Goal: Task Accomplishment & Management: Use online tool/utility

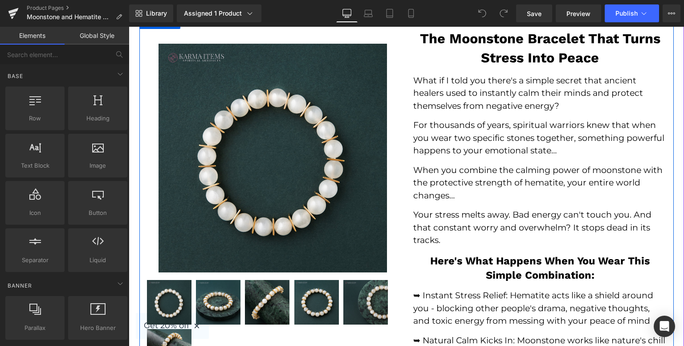
scroll to position [178, 0]
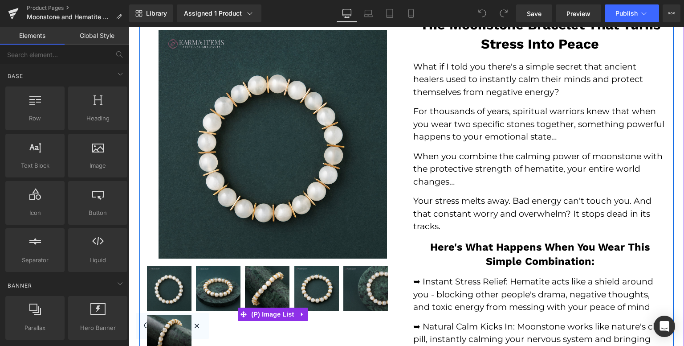
click at [365, 291] on img at bounding box center [365, 288] width 45 height 45
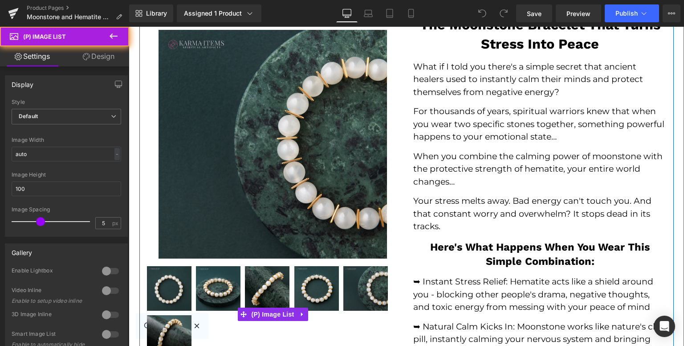
click at [326, 293] on img at bounding box center [316, 288] width 45 height 45
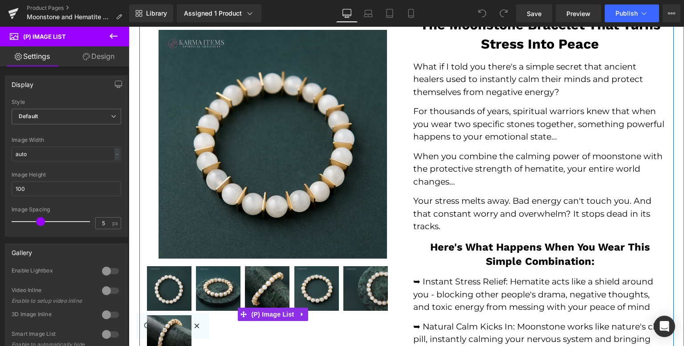
click at [276, 283] on img at bounding box center [267, 288] width 45 height 45
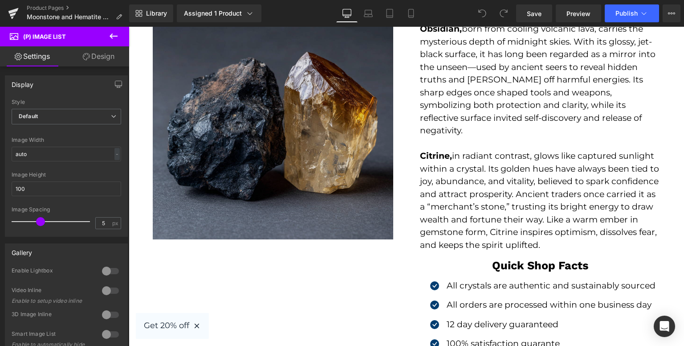
scroll to position [1782, 0]
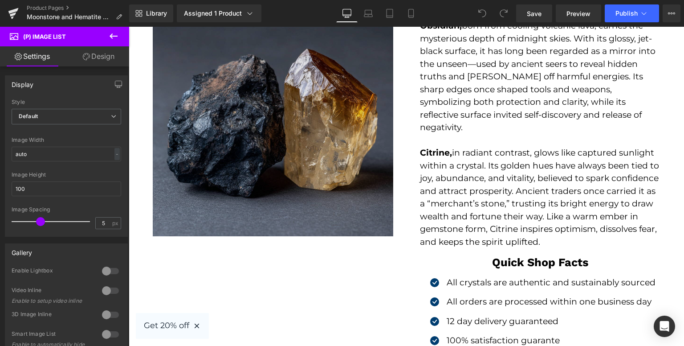
click at [260, 138] on img at bounding box center [273, 123] width 241 height 255
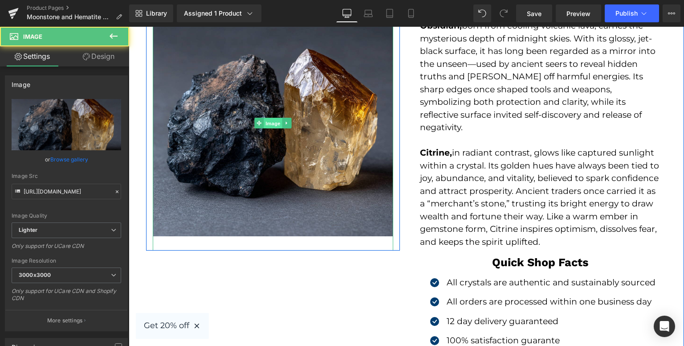
click at [264, 123] on span "Image" at bounding box center [273, 123] width 19 height 11
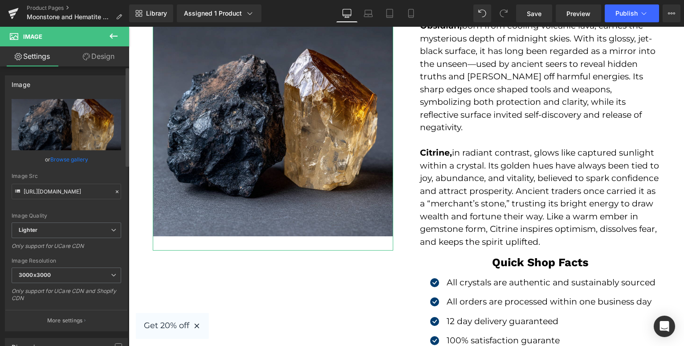
click at [74, 159] on link "Browse gallery" at bounding box center [69, 159] width 38 height 16
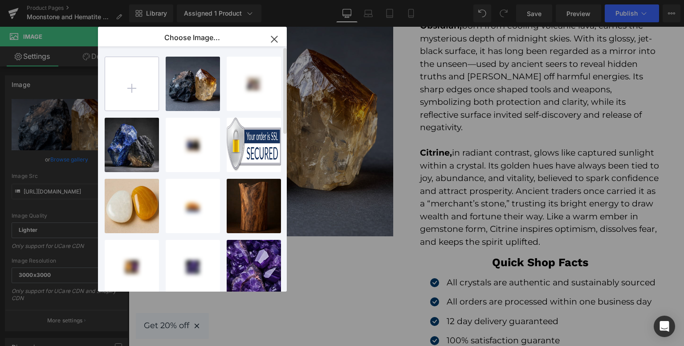
click at [139, 87] on input "file" at bounding box center [131, 83] width 53 height 53
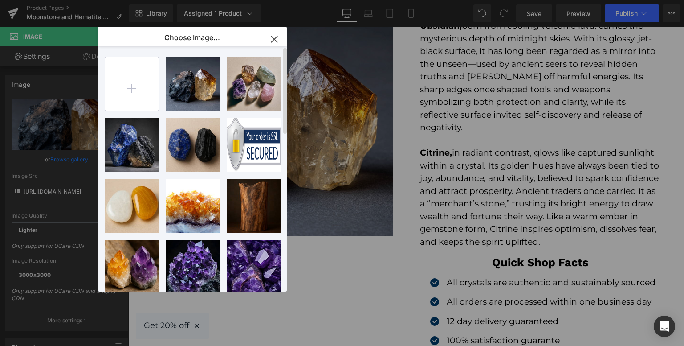
type input "C:\fakepath\e.yu43081_A_raw_White_Hematite_and_Moonstone_are_photographed_0101d…"
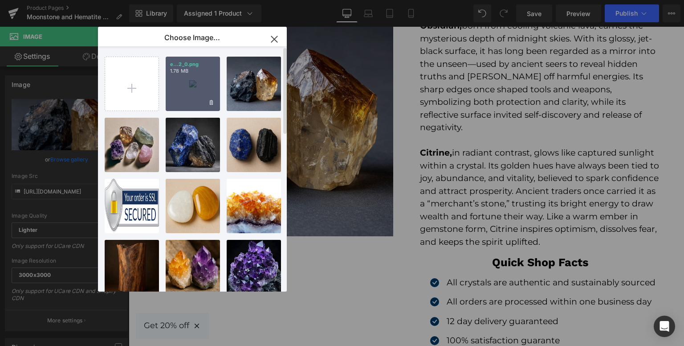
click at [201, 83] on div "e...2_0.png 1.78 MB" at bounding box center [193, 84] width 54 height 54
type input "[URL][DOMAIN_NAME]"
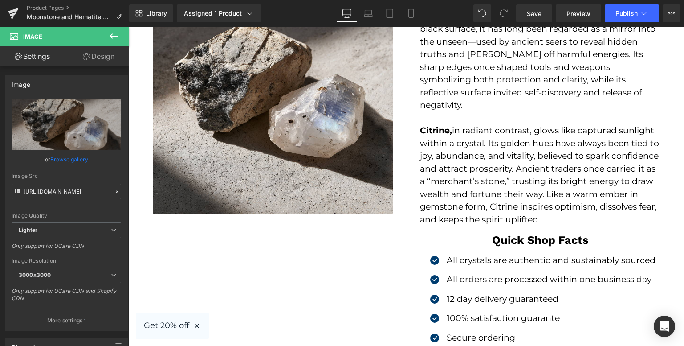
scroll to position [1738, 0]
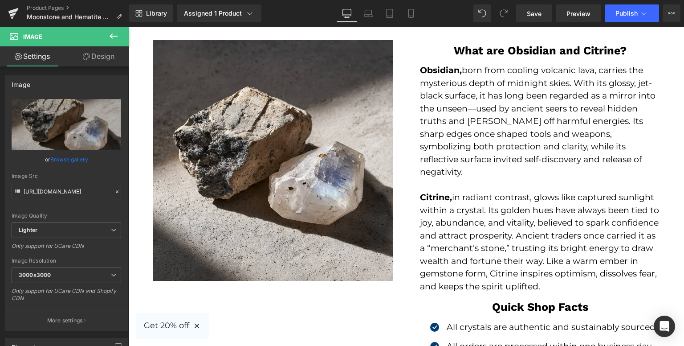
click at [511, 125] on p "[PERSON_NAME], born from cooling volcanic lava, carries the mysterious depth of…" at bounding box center [540, 121] width 241 height 114
click at [487, 72] on p "[PERSON_NAME], born from cooling volcanic lava, carries the mysterious depth of…" at bounding box center [540, 121] width 241 height 114
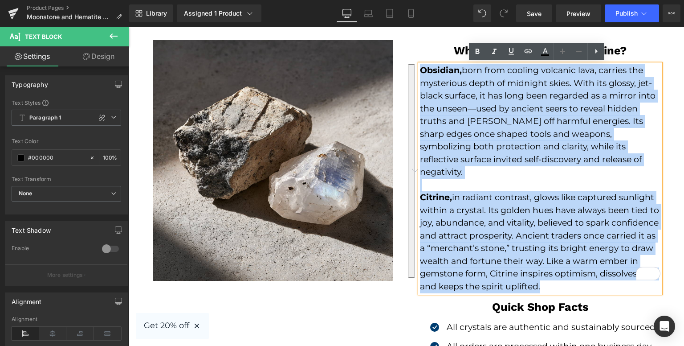
drag, startPoint x: 419, startPoint y: 67, endPoint x: 604, endPoint y: 273, distance: 276.7
click at [604, 273] on div "[PERSON_NAME], born from cooling volcanic lava, carries the mysterious depth of…" at bounding box center [540, 178] width 241 height 229
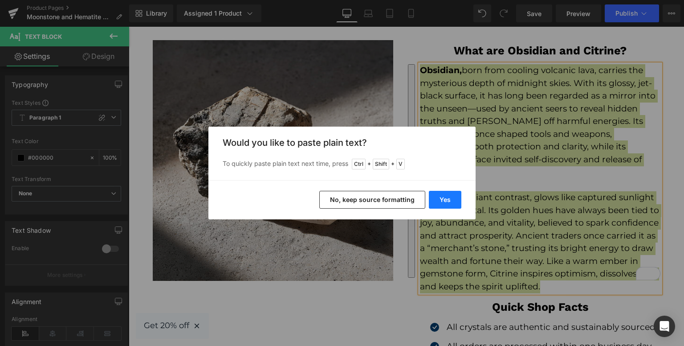
click at [439, 199] on button "Yes" at bounding box center [445, 200] width 33 height 18
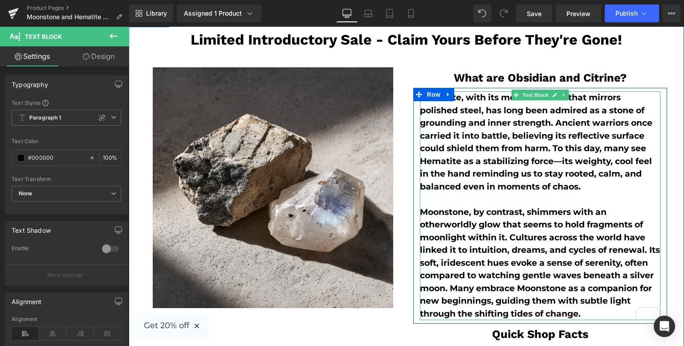
scroll to position [1693, 0]
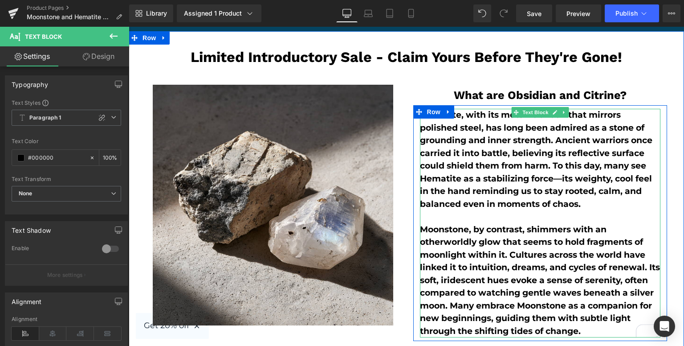
click at [470, 132] on p "Hematite, with its metallic sheen that mirrors polished steel, has long been ad…" at bounding box center [540, 160] width 241 height 102
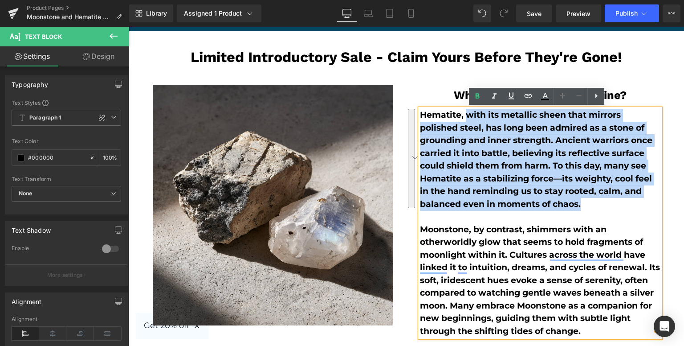
drag, startPoint x: 462, startPoint y: 116, endPoint x: 606, endPoint y: 209, distance: 172.4
click at [606, 209] on div "Hematite, with its metallic sheen that mirrors polished steel, has long been ad…" at bounding box center [540, 223] width 241 height 229
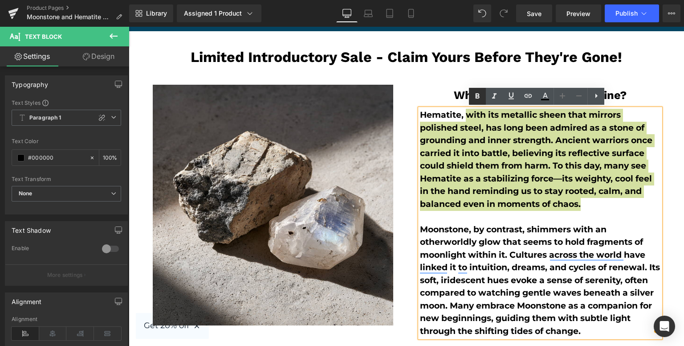
click at [474, 98] on icon at bounding box center [477, 96] width 11 height 11
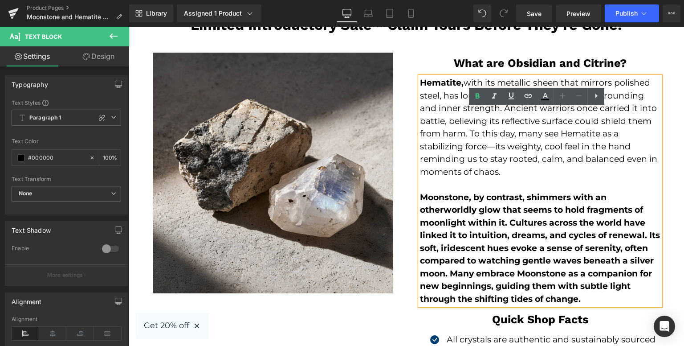
scroll to position [1738, 0]
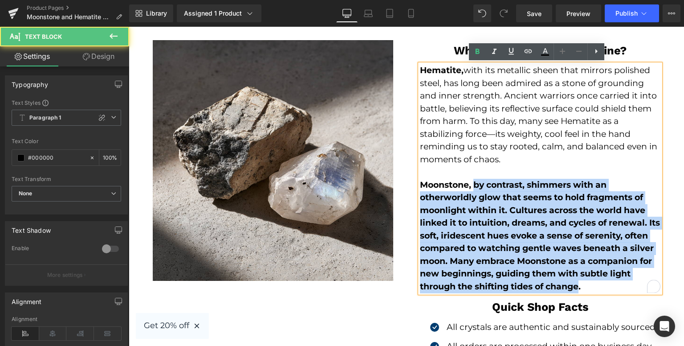
drag, startPoint x: 472, startPoint y: 185, endPoint x: 614, endPoint y: 266, distance: 163.4
click at [631, 284] on strong "Moonstone, by contrast, shimmers with an otherworldly glow that seems to hold f…" at bounding box center [540, 236] width 240 height 112
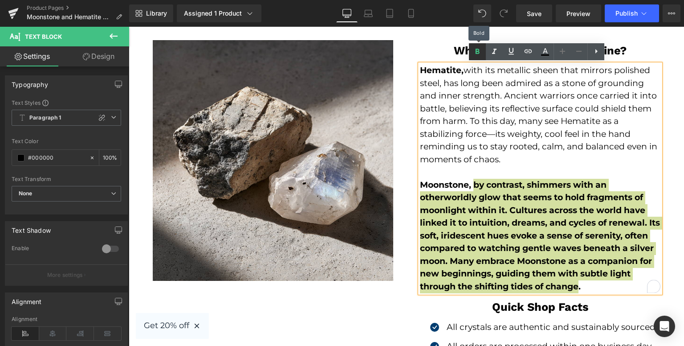
click at [474, 53] on icon at bounding box center [477, 51] width 11 height 11
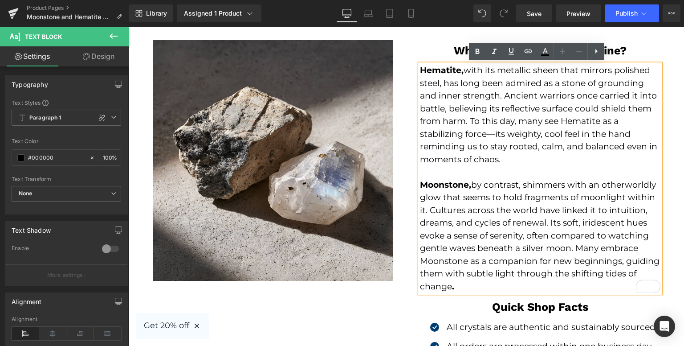
click at [503, 293] on div "Hematite, with its metallic sheen that mirrors polished steel, has long been ad…" at bounding box center [540, 178] width 241 height 229
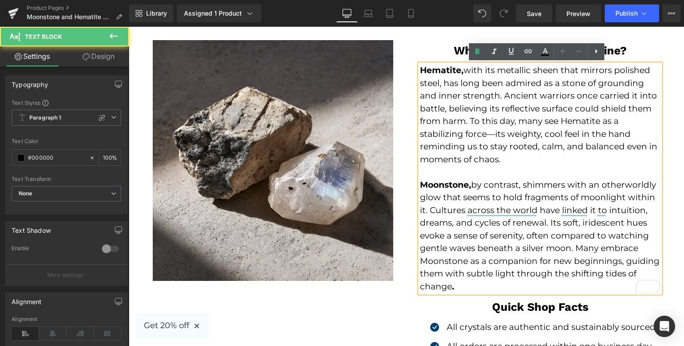
click at [497, 284] on p "Moonstone, by contrast, shimmers with an otherworldly glow that seems to hold f…" at bounding box center [540, 236] width 241 height 114
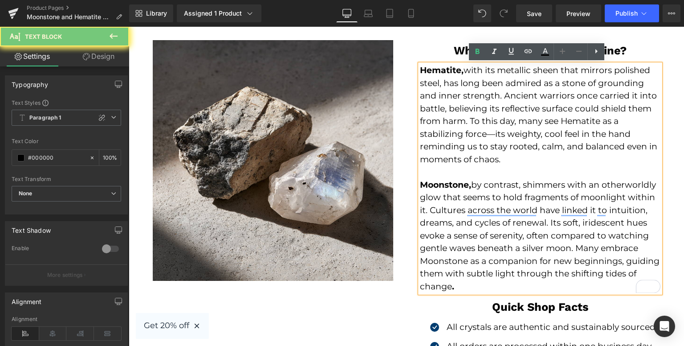
drag, startPoint x: 453, startPoint y: 282, endPoint x: 464, endPoint y: 275, distance: 13.2
click at [452, 282] on p "Moonstone, by contrast, shimmers with an otherworldly glow that seems to hold f…" at bounding box center [540, 236] width 241 height 114
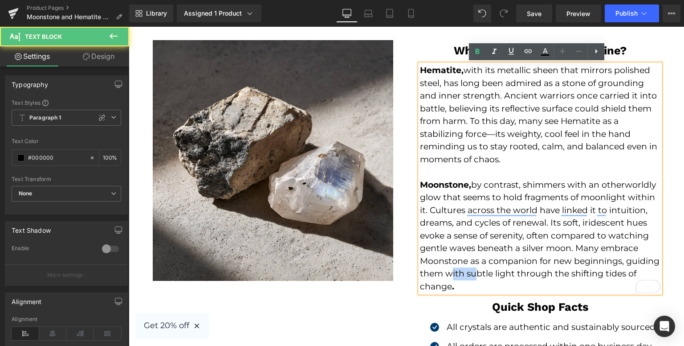
click at [437, 275] on p "Moonstone, by contrast, shimmers with an otherworldly glow that seems to hold f…" at bounding box center [540, 236] width 241 height 114
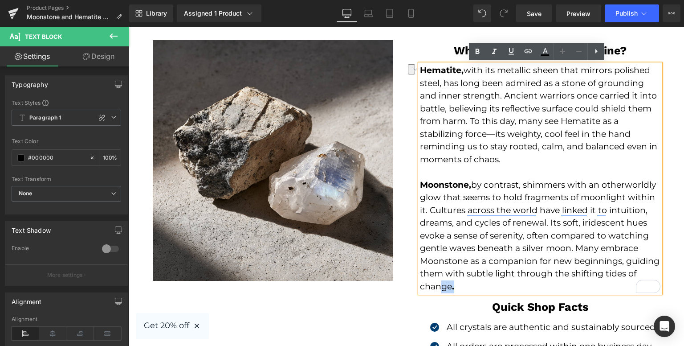
drag, startPoint x: 479, startPoint y: 286, endPoint x: 460, endPoint y: 279, distance: 20.9
click at [437, 284] on p "Moonstone, by contrast, shimmers with an otherworldly glow that seems to hold f…" at bounding box center [540, 236] width 241 height 114
click at [475, 49] on icon at bounding box center [477, 51] width 11 height 11
click at [475, 50] on icon at bounding box center [477, 51] width 11 height 11
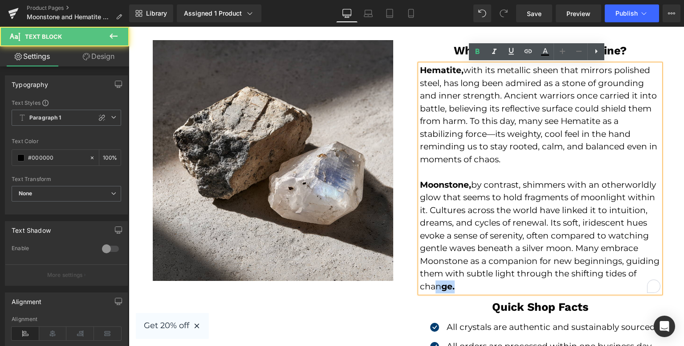
drag, startPoint x: 462, startPoint y: 283, endPoint x: 433, endPoint y: 283, distance: 29.8
click at [433, 283] on p "Moonstone, by contrast, shimmers with an otherworldly glow that seems to hold f…" at bounding box center [540, 236] width 241 height 114
click at [477, 48] on icon at bounding box center [477, 51] width 11 height 11
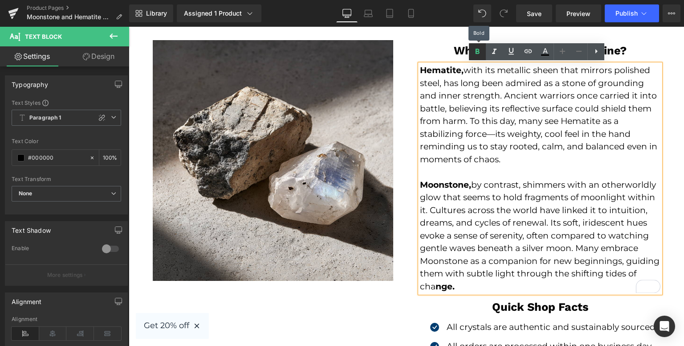
click at [477, 48] on icon at bounding box center [477, 51] width 11 height 11
drag, startPoint x: 457, startPoint y: 293, endPoint x: 432, endPoint y: 289, distance: 25.3
click at [432, 289] on div "Hematite, with its metallic sheen that mirrors polished steel, has long been ad…" at bounding box center [540, 178] width 241 height 229
click at [479, 49] on icon at bounding box center [478, 51] width 4 height 5
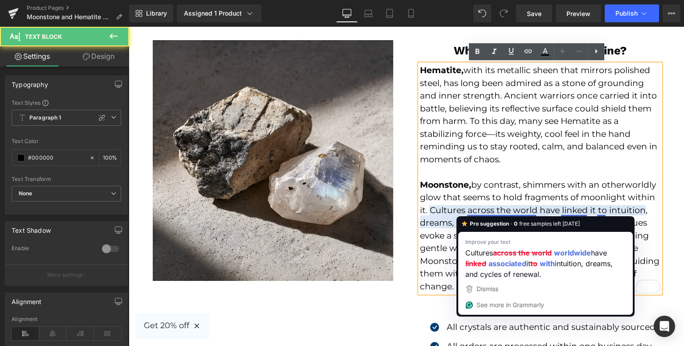
click at [505, 161] on p "Hematite, with its metallic sheen that mirrors polished steel, has long been ad…" at bounding box center [540, 115] width 241 height 102
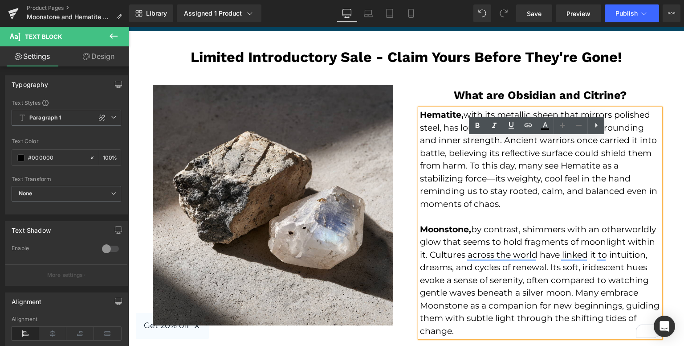
scroll to position [1648, 0]
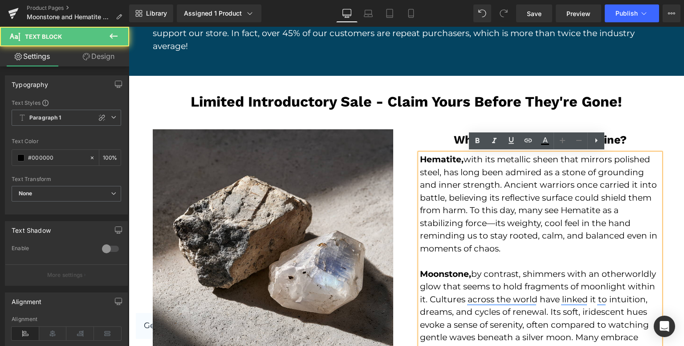
click at [563, 232] on p "Hematite, with its metallic sheen that mirrors polished steel, has long been ad…" at bounding box center [540, 204] width 241 height 102
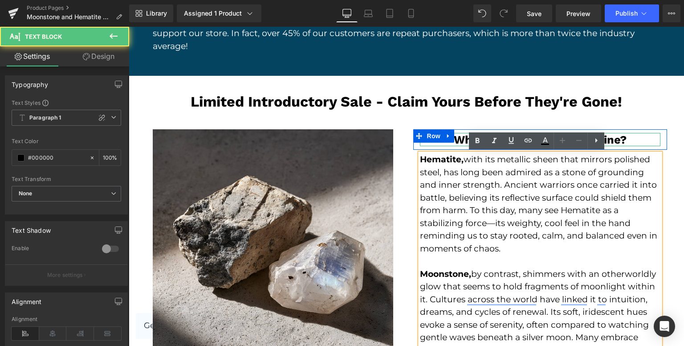
click at [626, 138] on h3 "What are Obsidian and Citrine ?" at bounding box center [540, 139] width 241 height 13
click at [620, 137] on span "?" at bounding box center [623, 139] width 7 height 13
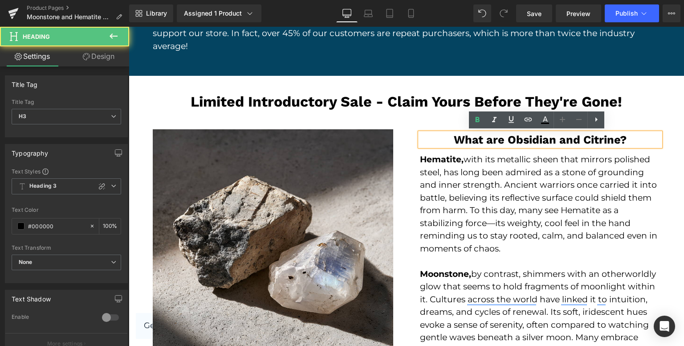
click at [614, 137] on h3 "What are Obsidian and Citrine ?" at bounding box center [540, 139] width 241 height 13
drag, startPoint x: 503, startPoint y: 136, endPoint x: 551, endPoint y: 142, distance: 47.5
click at [551, 142] on h3 "What are Obsidian and Citrine ?" at bounding box center [540, 139] width 241 height 13
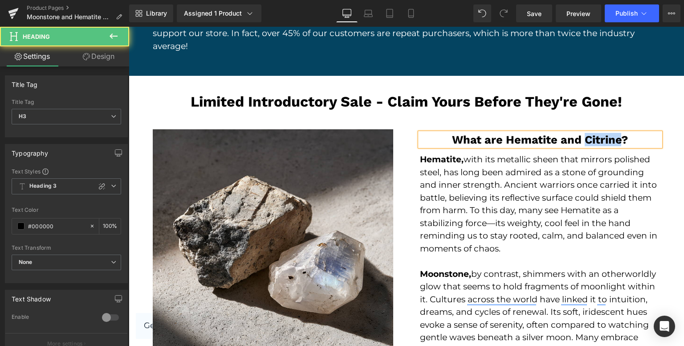
drag, startPoint x: 579, startPoint y: 142, endPoint x: 617, endPoint y: 139, distance: 38.0
click at [617, 139] on h3 "What are Hematite and Citrine ?" at bounding box center [540, 139] width 241 height 13
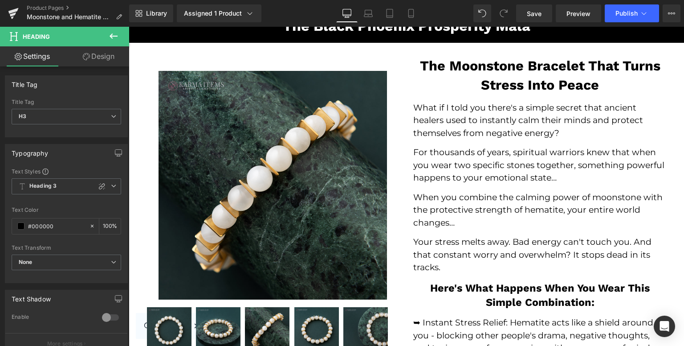
scroll to position [0, 0]
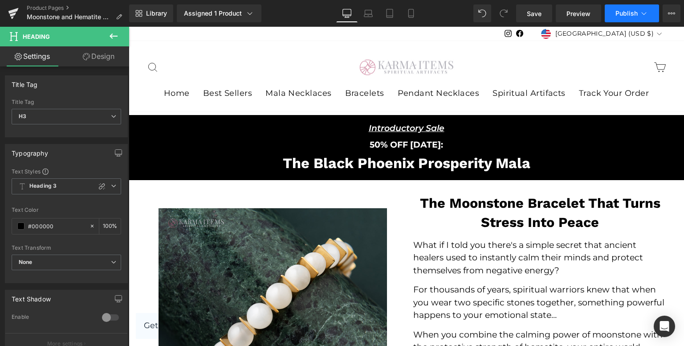
click at [622, 13] on span "Publish" at bounding box center [627, 13] width 22 height 7
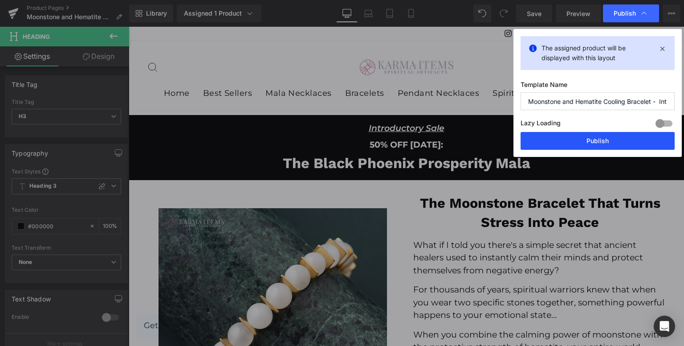
click at [604, 146] on button "Publish" at bounding box center [598, 141] width 154 height 18
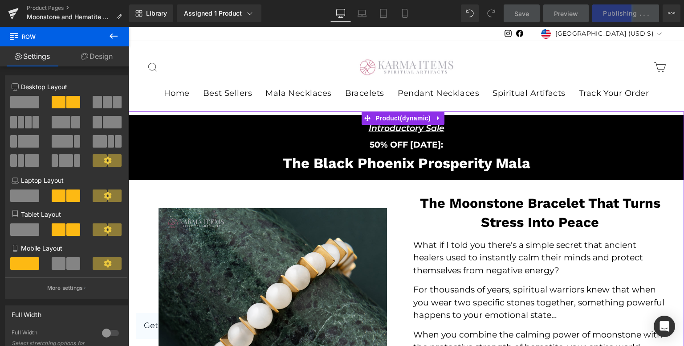
click at [160, 147] on p "50% OFF [DATE]:" at bounding box center [407, 145] width 556 height 13
click at [162, 139] on div "50% OFF [DATE]:" at bounding box center [407, 145] width 556 height 13
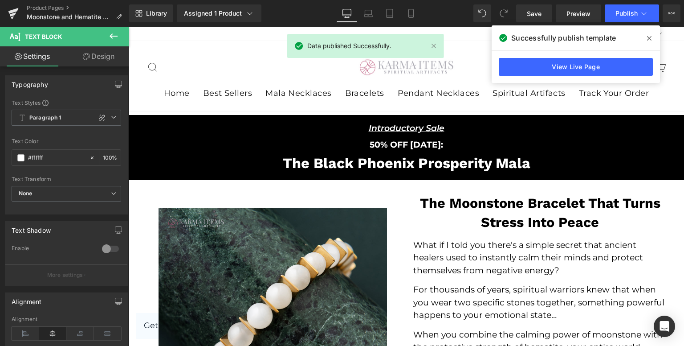
click at [104, 54] on link "Design" at bounding box center [98, 56] width 65 height 20
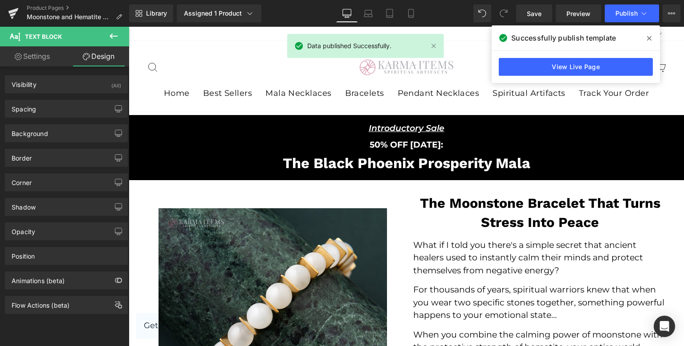
click at [32, 57] on link "Settings" at bounding box center [32, 56] width 65 height 20
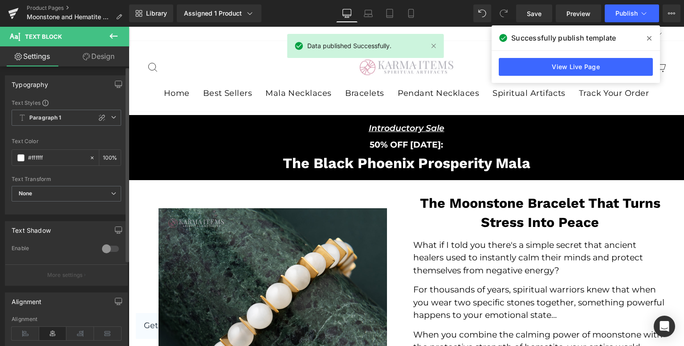
type input "100"
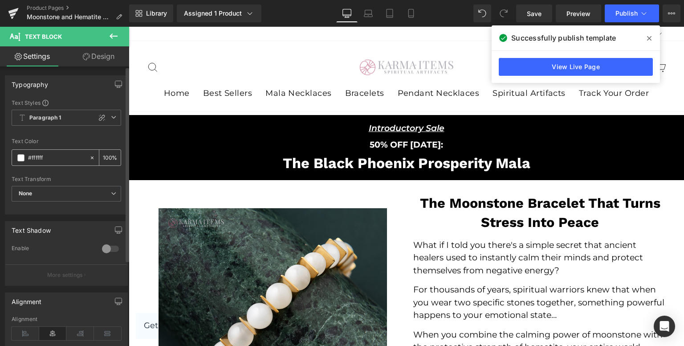
click at [71, 156] on input "#ffffff" at bounding box center [56, 158] width 57 height 10
click at [161, 140] on div "50% OFF [DATE]: Text Block" at bounding box center [407, 145] width 556 height 13
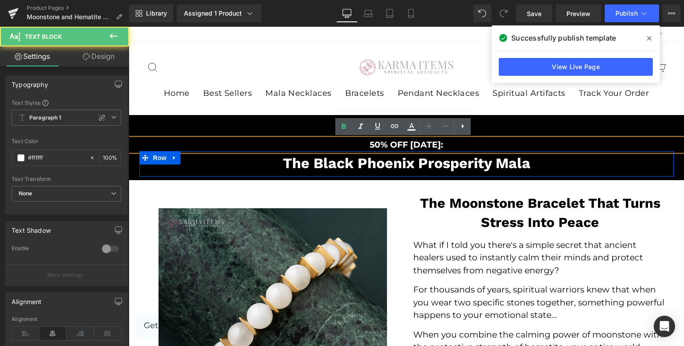
click at [143, 166] on div "The Black Phoenix Prosperity Mala Heading" at bounding box center [406, 163] width 527 height 17
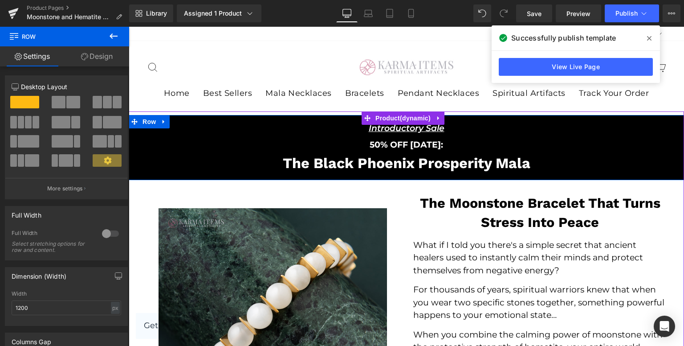
click at [131, 163] on div "Introductory Sale Text Block Row 50% OFF [DATE]: Text Block The Black Phoenix P…" at bounding box center [407, 148] width 556 height 58
click at [132, 163] on div "Introductory Sale Text Block Row 50% OFF [DATE]: Text Block The Black Phoenix P…" at bounding box center [407, 148] width 556 height 58
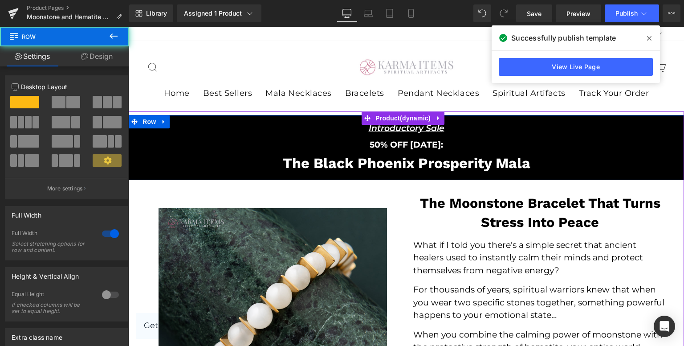
click at [133, 155] on div "Introductory Sale Text Block Row 50% OFF [DATE]: Text Block The Black Phoenix P…" at bounding box center [407, 148] width 556 height 58
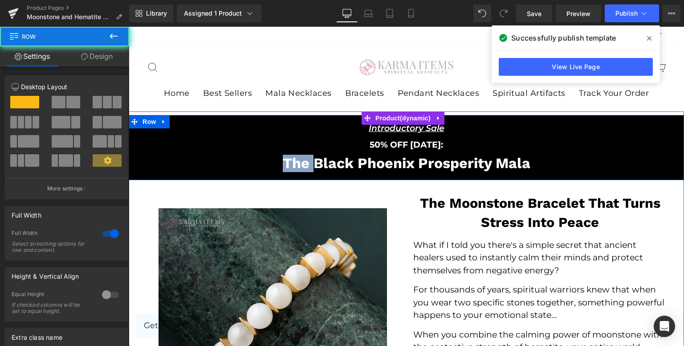
click at [133, 155] on div "Introductory Sale Text Block Row 50% OFF [DATE]: Text Block The Black Phoenix P…" at bounding box center [407, 148] width 556 height 58
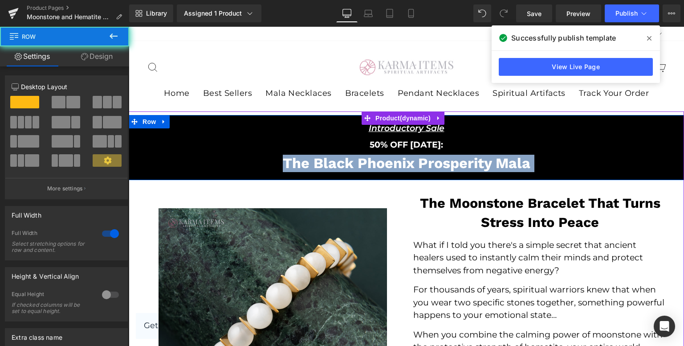
click at [133, 155] on div "Introductory Sale Text Block Row 50% OFF [DATE]: Text Block The Black Phoenix P…" at bounding box center [407, 148] width 556 height 58
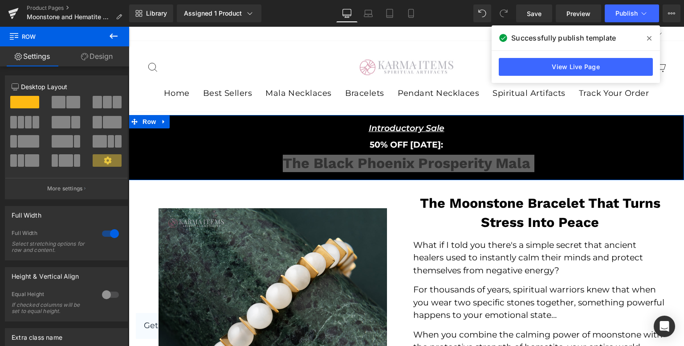
click at [84, 51] on link "Design" at bounding box center [97, 56] width 65 height 20
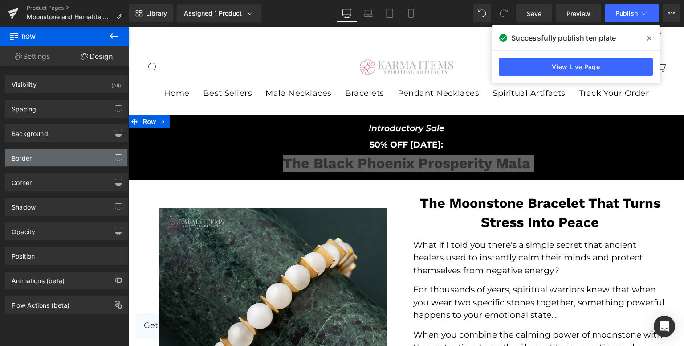
type input "XS"
type input "0"
type input "XS"
type input "0"
type input "XS"
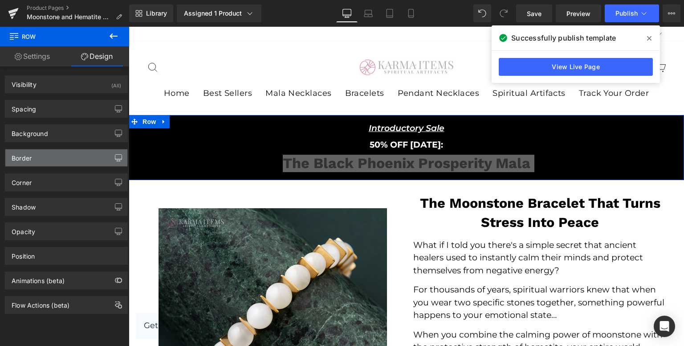
type input "0"
type input "#000000"
type input "100"
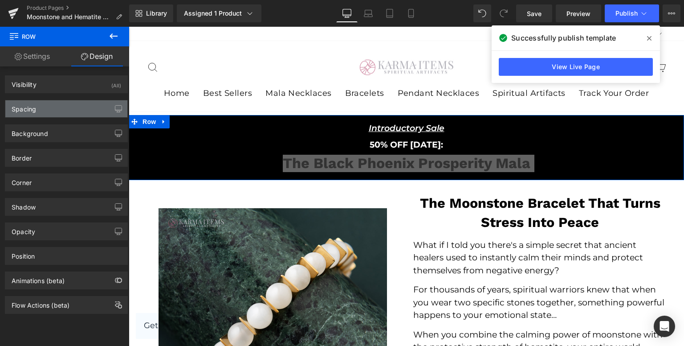
click at [65, 46] on link "Design" at bounding box center [97, 56] width 65 height 20
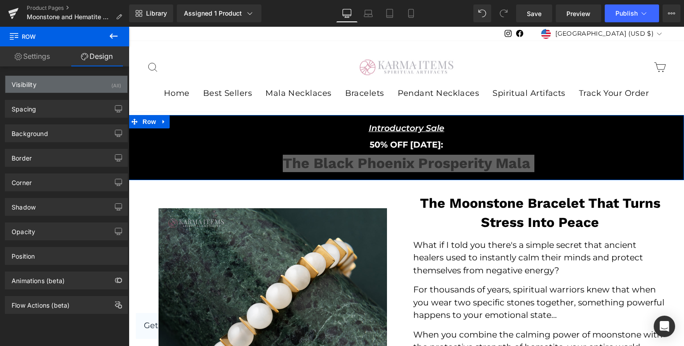
click at [74, 83] on div "Visibility (All)" at bounding box center [66, 84] width 122 height 17
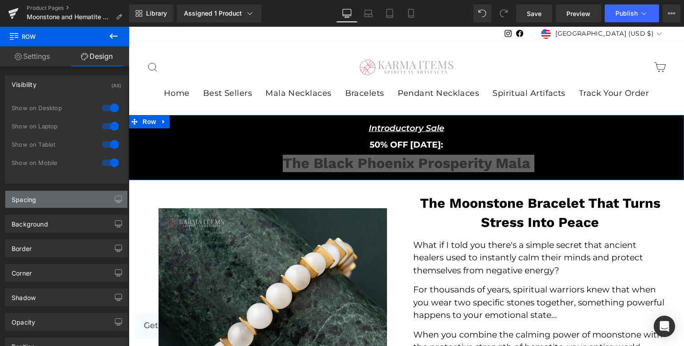
click at [41, 191] on div "Spacing" at bounding box center [66, 199] width 122 height 17
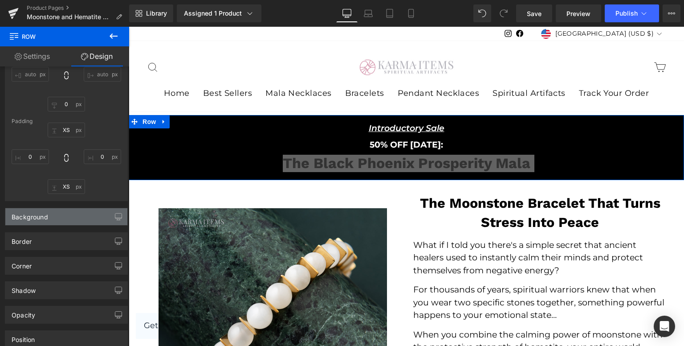
click at [52, 212] on div "Background" at bounding box center [66, 216] width 122 height 17
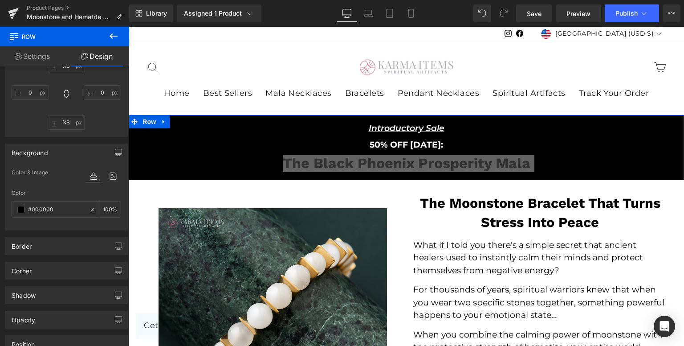
scroll to position [267, 0]
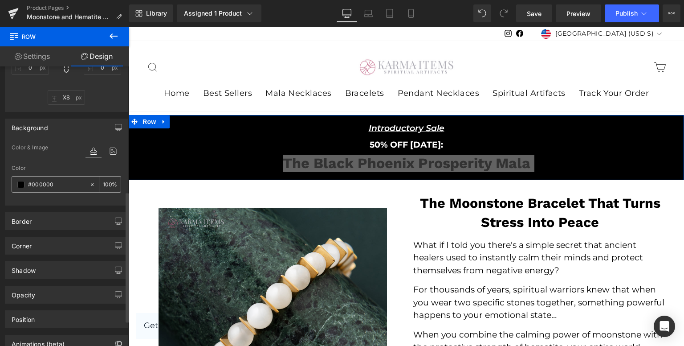
click at [55, 190] on div "#000000" at bounding box center [50, 184] width 77 height 16
click at [21, 183] on span at bounding box center [20, 184] width 7 height 7
click at [21, 182] on span at bounding box center [20, 184] width 7 height 7
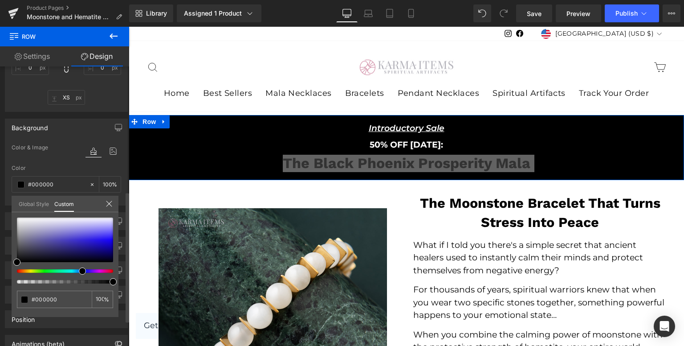
drag, startPoint x: 86, startPoint y: 271, endPoint x: 79, endPoint y: 271, distance: 6.7
click at [79, 271] on div at bounding box center [61, 271] width 96 height 4
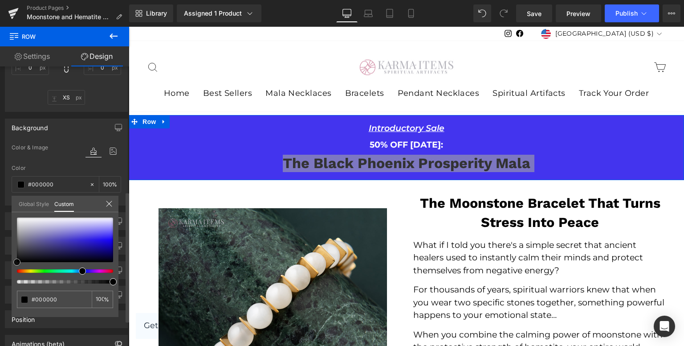
type input "#4334ee"
type input "#4030f1"
type input "#3f2ef4"
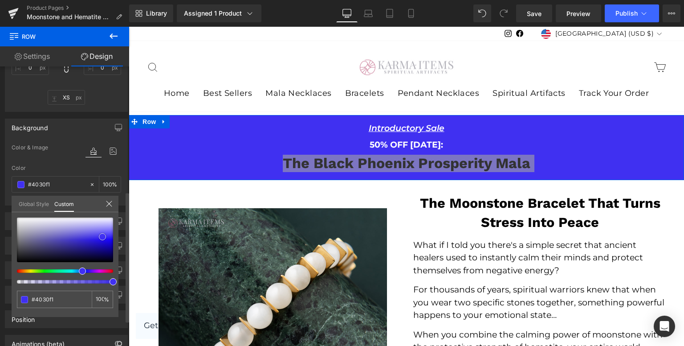
type input "#3f2ef4"
type input "#3d2cf6"
type input "#4131f6"
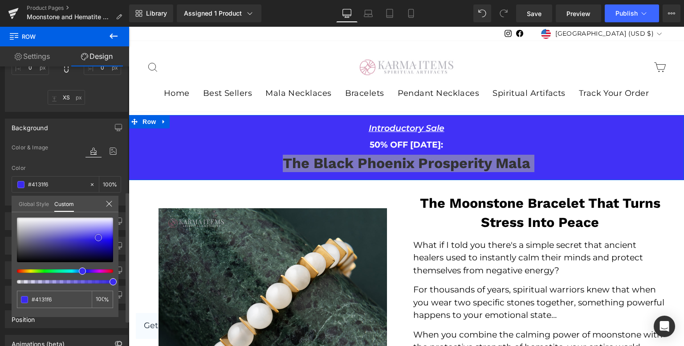
type input "#3222e6"
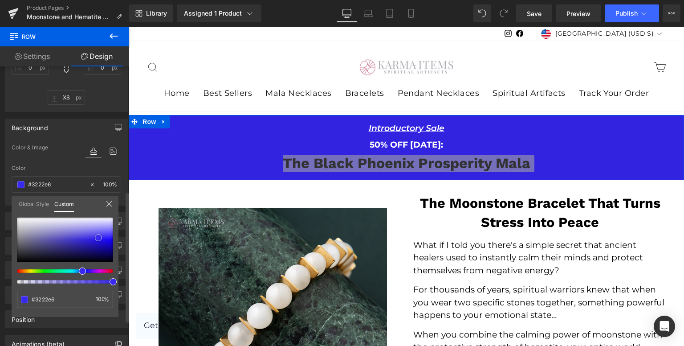
type input "#3223e1"
type input "#2e1fd4"
type input "#2d1fd0"
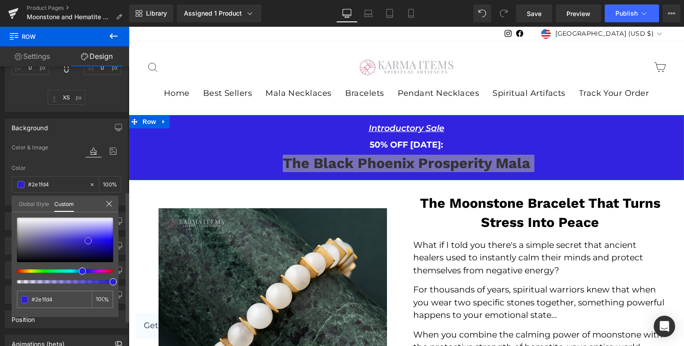
type input "#2d1fd0"
type input "#271bab"
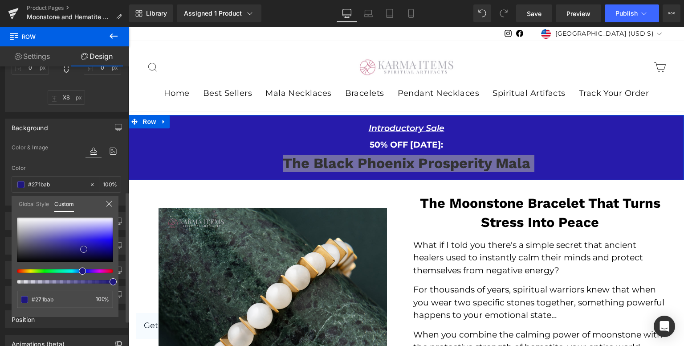
type input "#21188a"
type input "#1e167d"
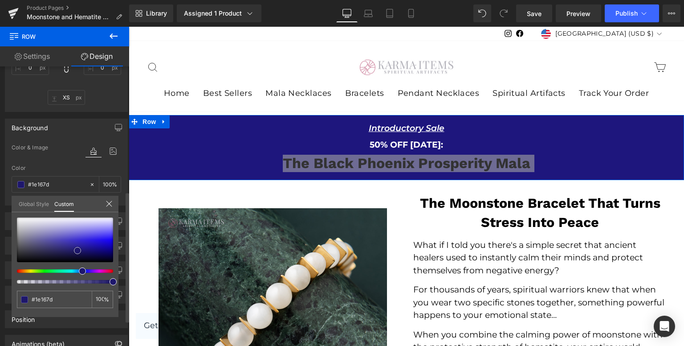
type input "#1d166e"
type input "#1e176c"
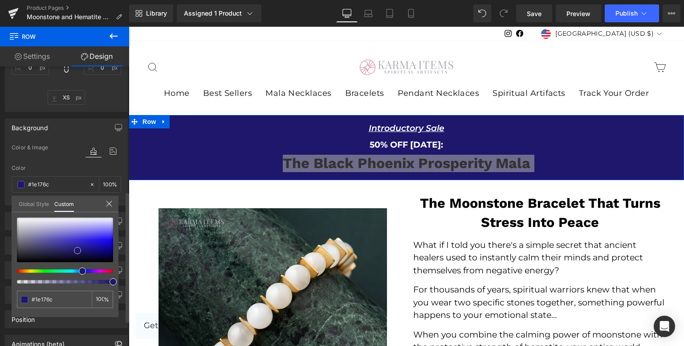
type input "#20196b"
drag, startPoint x: 99, startPoint y: 236, endPoint x: 76, endPoint y: 250, distance: 27.0
click at [76, 250] on div at bounding box center [65, 239] width 96 height 45
type input "#34196b"
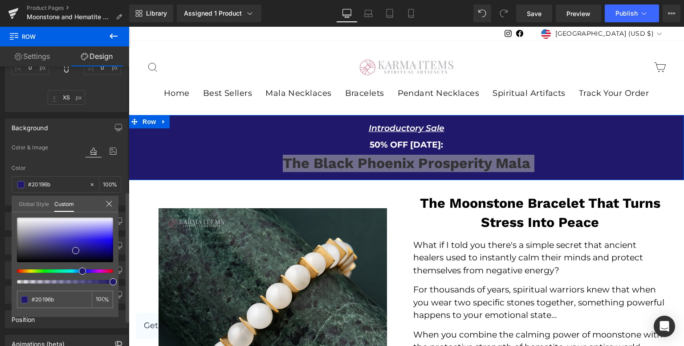
type input "#34196b"
type input "#3f196b"
type input "#50196b"
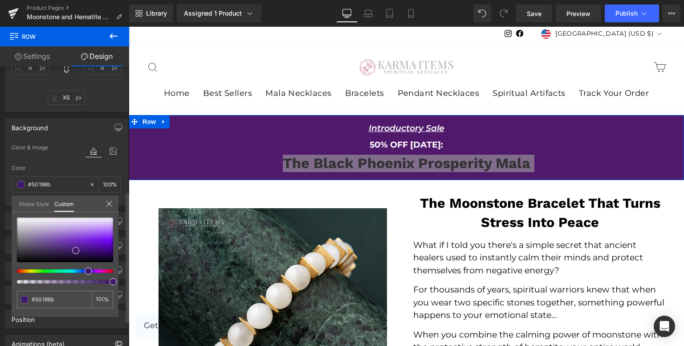
type input "#4b196b"
type input "#3e196b"
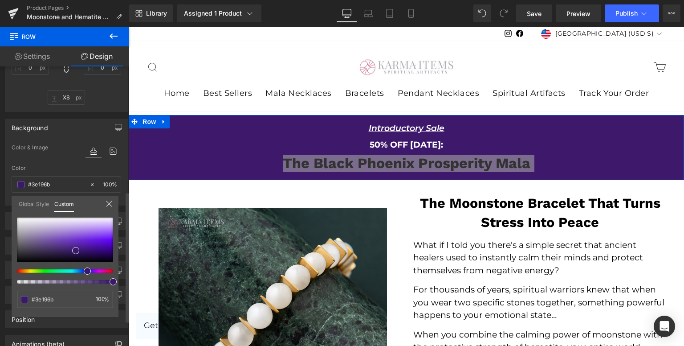
type input "#38196b"
type input "#37196b"
type input "#30196b"
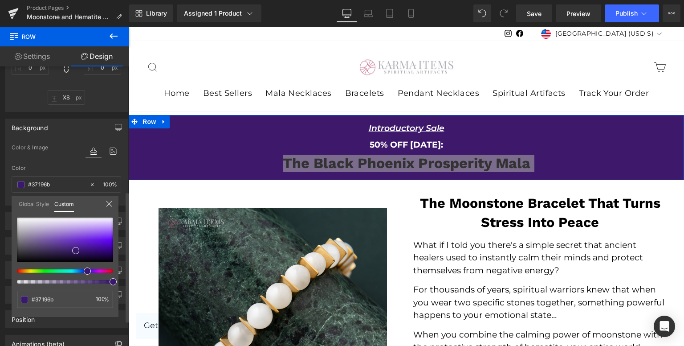
type input "#30196b"
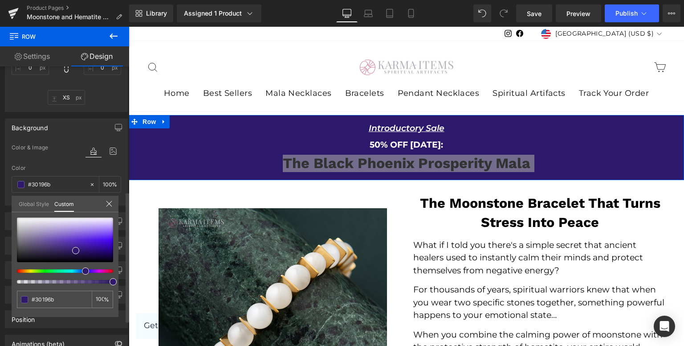
type input "#2d196b"
type input "#2b196b"
type input "#29196b"
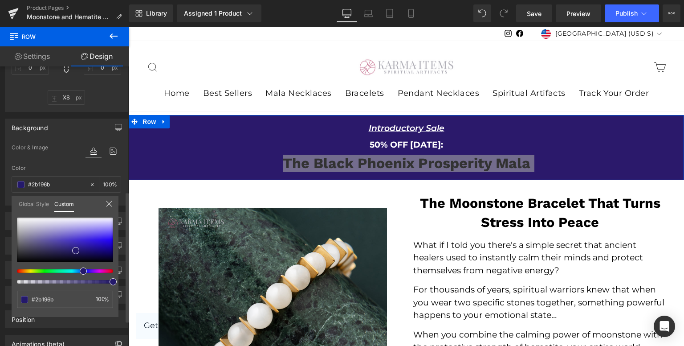
type input "#29196b"
type input "#22196b"
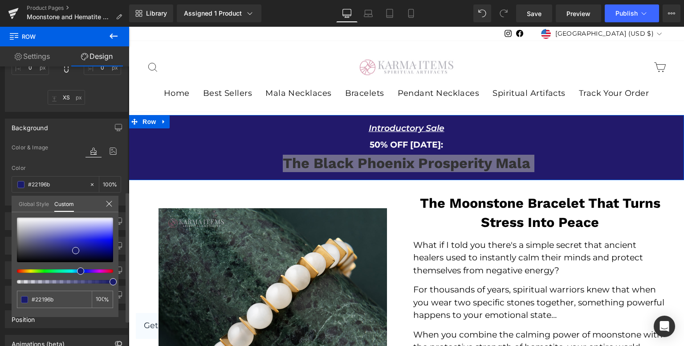
type input "#20196b"
type input "#19196b"
type input "#19206b"
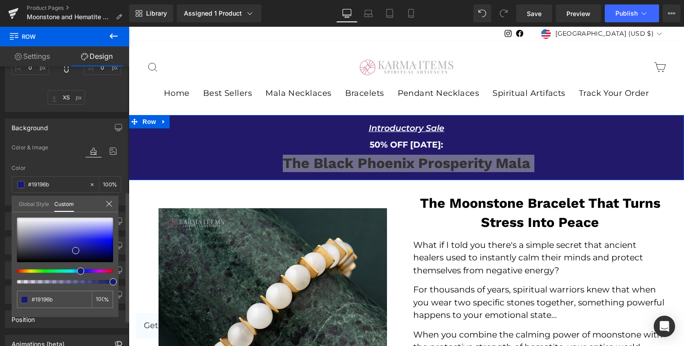
type input "#19206b"
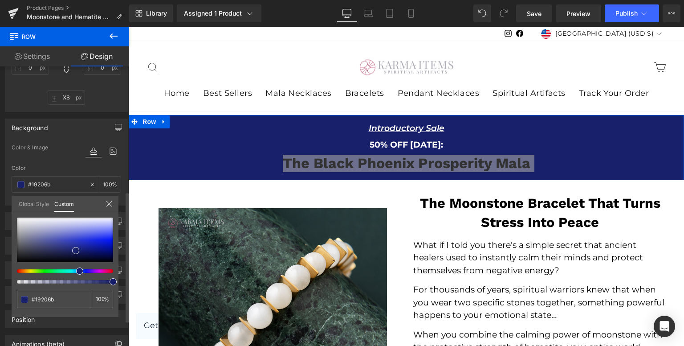
type input "#19226b"
type input "#19246b"
drag, startPoint x: 83, startPoint y: 271, endPoint x: 76, endPoint y: 270, distance: 6.8
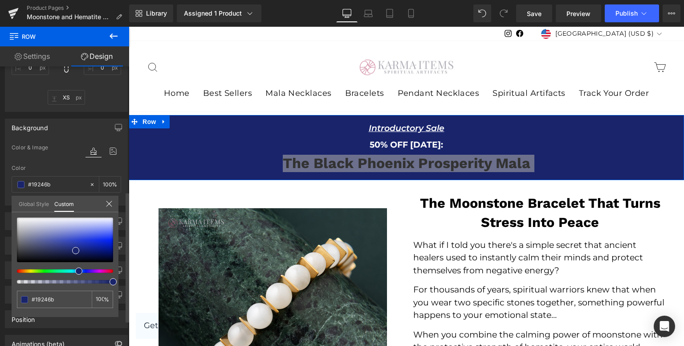
click at [76, 270] on span at bounding box center [78, 270] width 7 height 7
type input "#1a256f"
type input "#2c3eae"
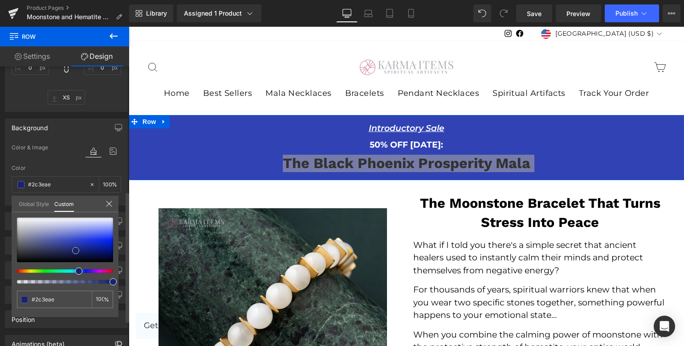
type input "#3142b4"
type input "#3548c4"
type input "#3a4dc9"
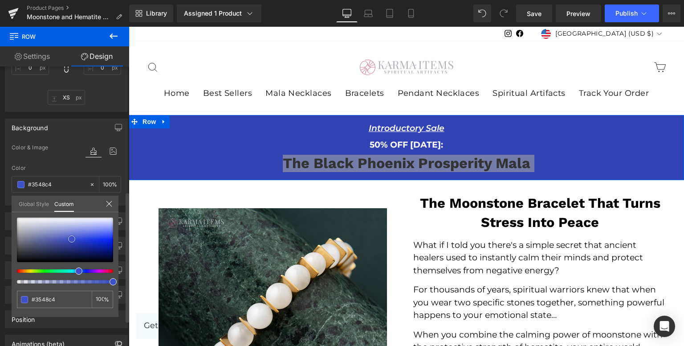
type input "#3a4dc9"
type input "#4255cb"
type input "#4a5ccd"
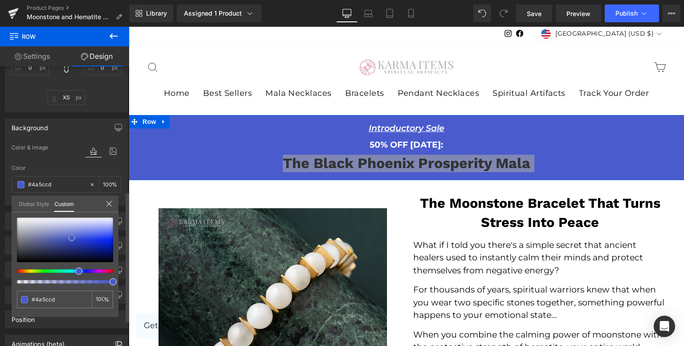
type input "#4e5fce"
type input "#5263d5"
type input "#5062d7"
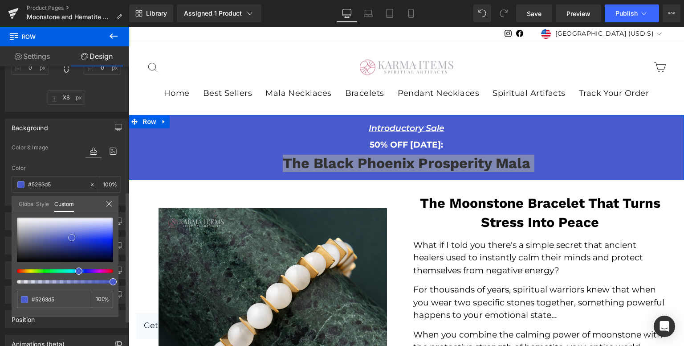
type input "#5062d7"
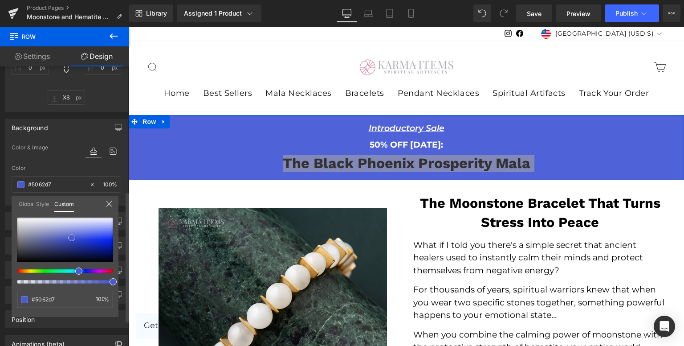
type input "#4f61d8"
type input "#2d43d7"
type input "#253cce"
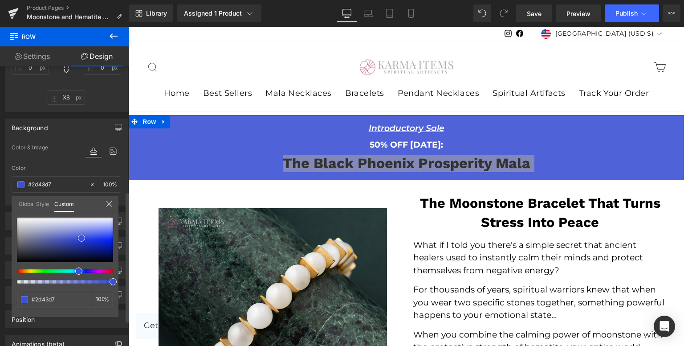
type input "#253cce"
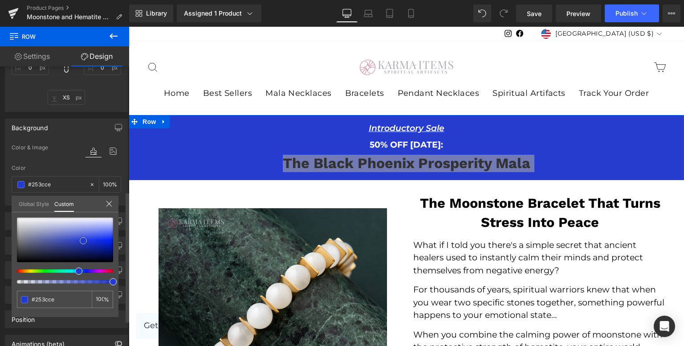
type input "#243bd0"
type input "#2339c7"
type input "#2238c8"
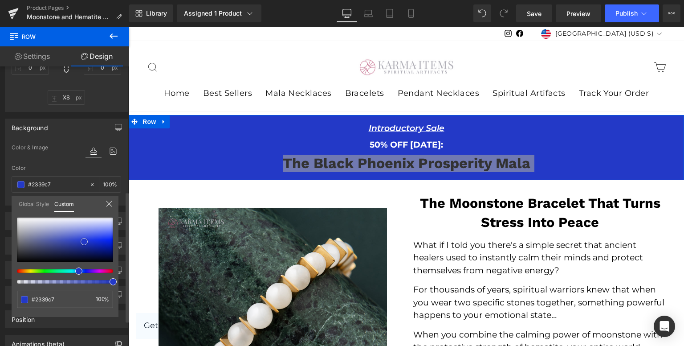
type input "#2238c8"
type input "#223ce6"
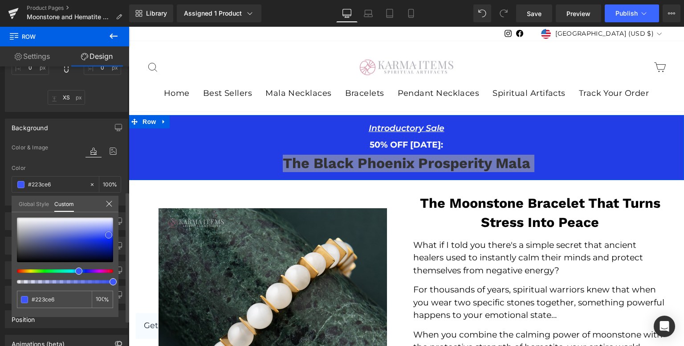
type input "#2e48ef"
type input "#3952f8"
type input "#3f58fd"
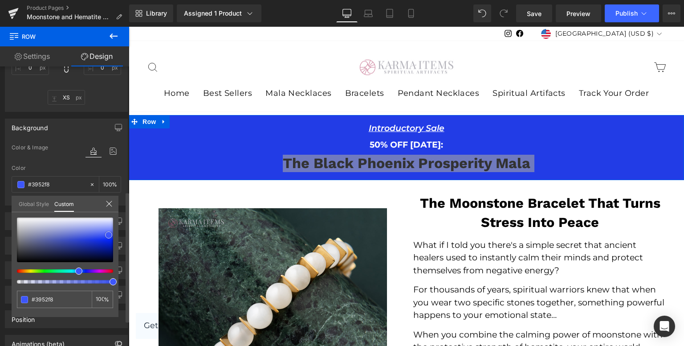
type input "#3f58fd"
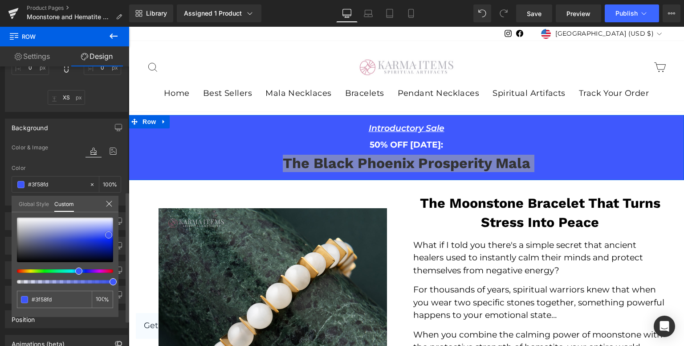
type input "#3d57ff"
type input "#475fff"
type input "#5b71ff"
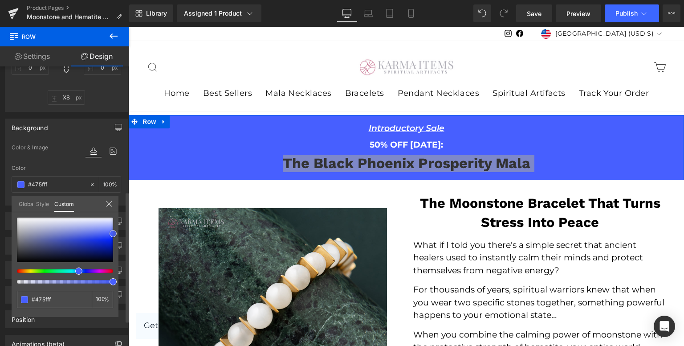
type input "#5b71ff"
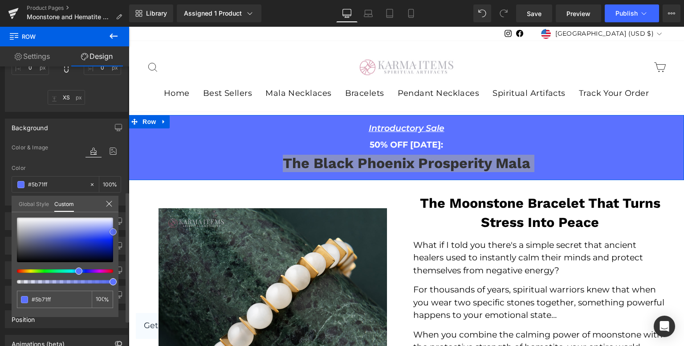
type input "#5067fa"
type input "#4c63f9"
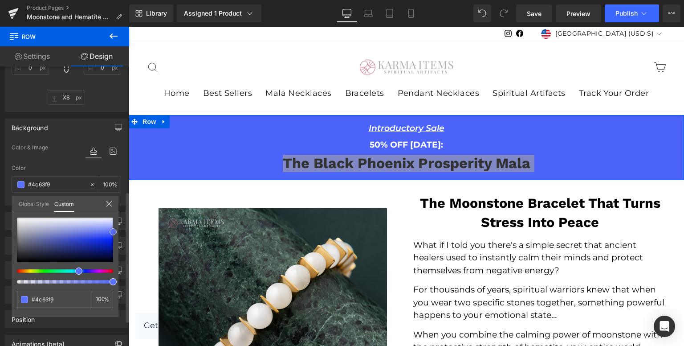
type input "#4e65f7"
type input "#4a61f6"
drag, startPoint x: 74, startPoint y: 249, endPoint x: 103, endPoint y: 233, distance: 33.3
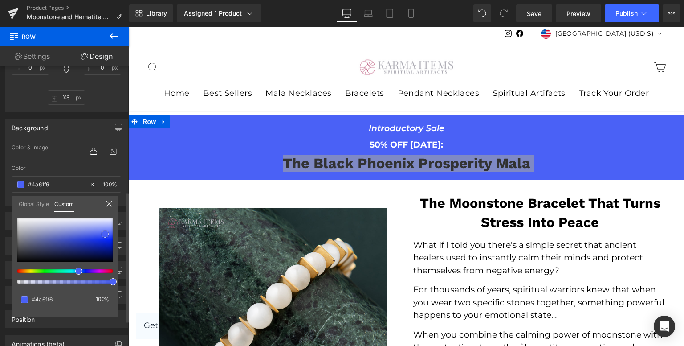
click at [103, 233] on span at bounding box center [105, 233] width 7 height 7
click at [81, 272] on span at bounding box center [78, 270] width 7 height 7
type input "#564af6"
type input "#5e4af6"
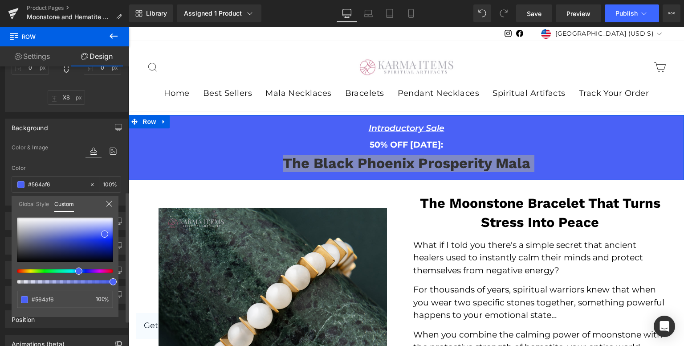
type input "#5e4af6"
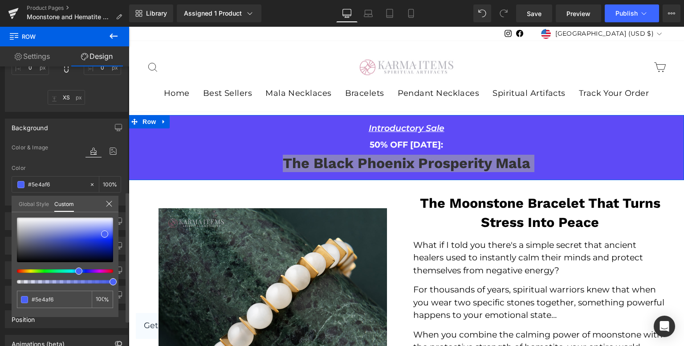
type input "#644af6"
type input "#674af6"
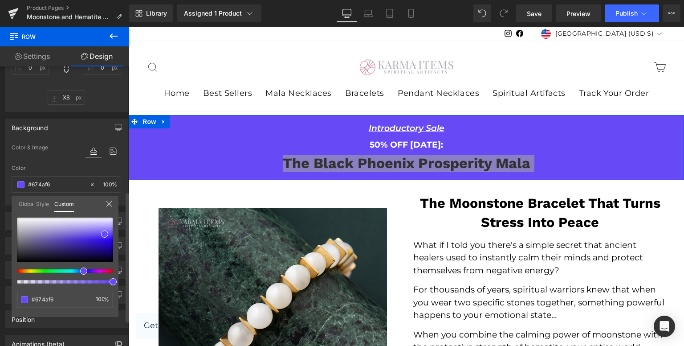
type input "#5e4af6"
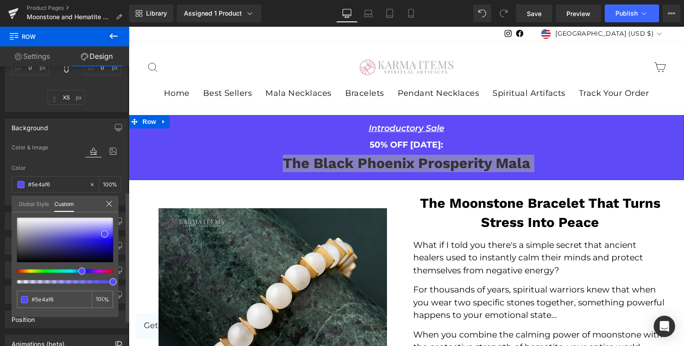
type input "#594af6"
type input "#564af6"
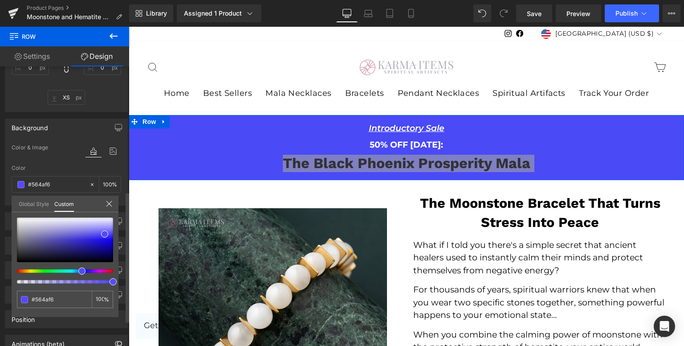
type input "#4a4af6"
click at [77, 270] on div at bounding box center [61, 271] width 96 height 4
type input "#4f4ff6"
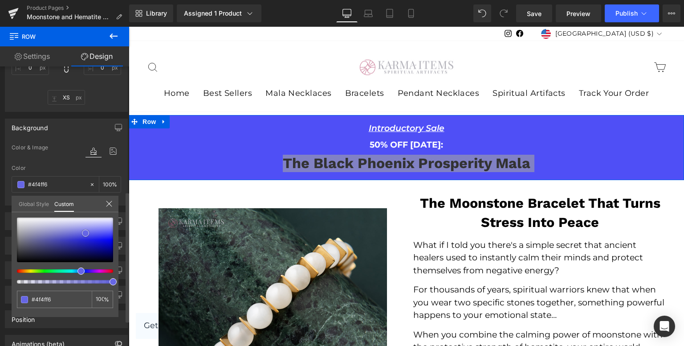
type input "#6868e8"
type input "#6363e2"
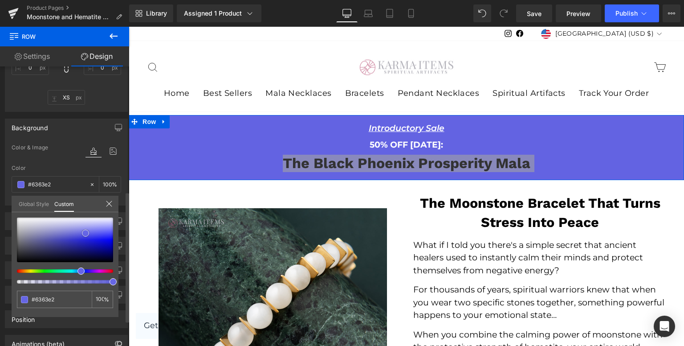
type input "#5e5ede"
type input "#6060dc"
type input "#5858d9"
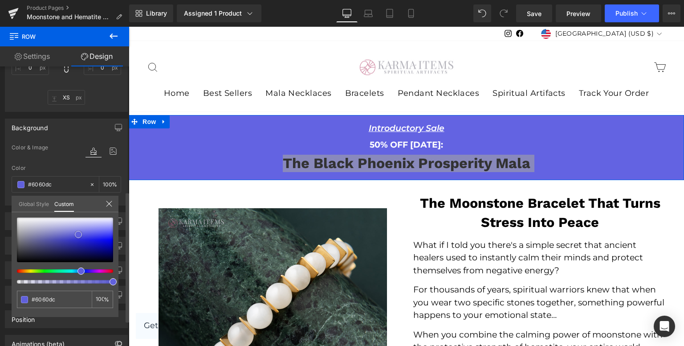
type input "#5858d9"
type input "#5151d6"
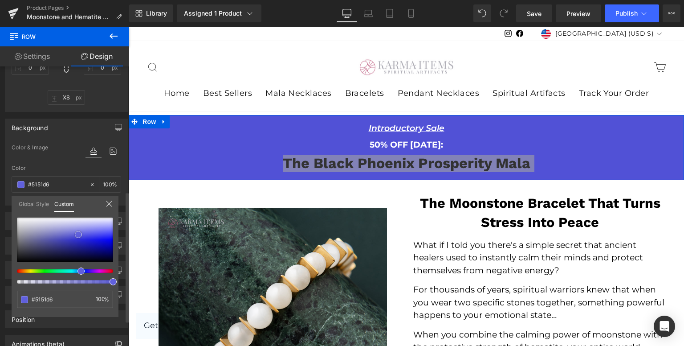
type input "#4b4bd2"
type input "#4343d0"
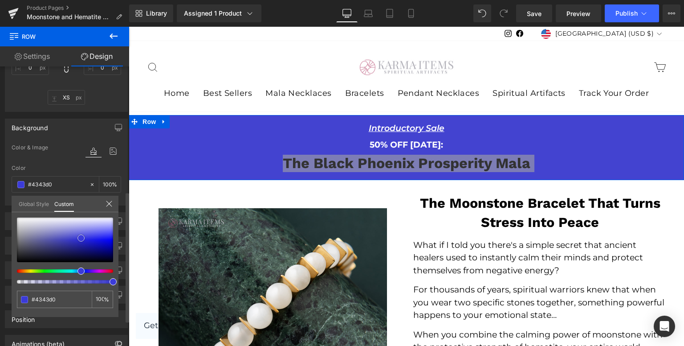
type input "#3b3bd8"
type input "#3f3fd9"
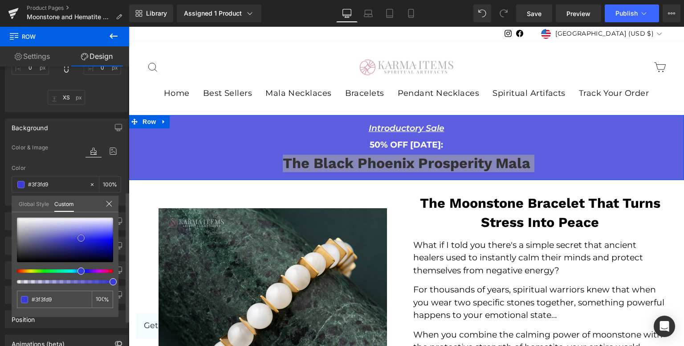
type input "#5d5ddf"
drag, startPoint x: 102, startPoint y: 233, endPoint x: 84, endPoint y: 234, distance: 17.4
click at [78, 234] on span at bounding box center [81, 237] width 7 height 7
type input "#5858de"
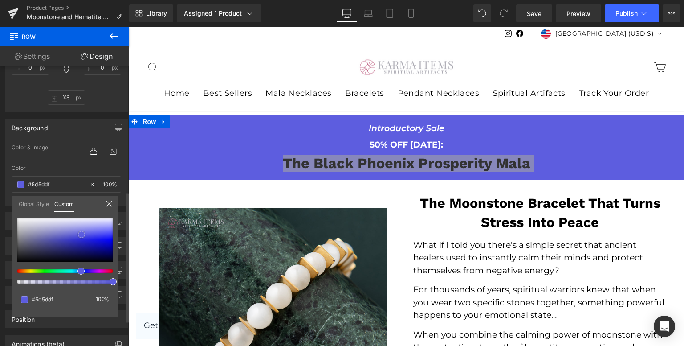
type input "#5858de"
type input "#5050dc"
type input "#2b2bd3"
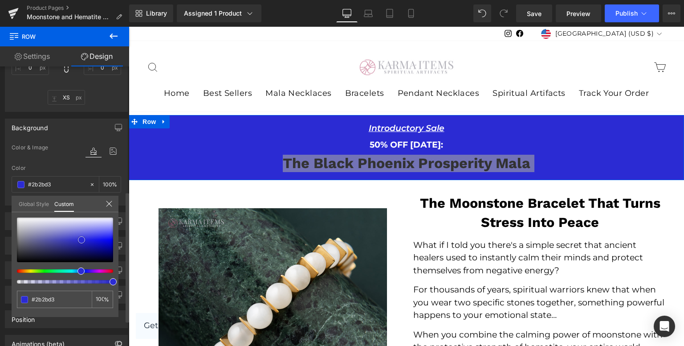
drag, startPoint x: 82, startPoint y: 235, endPoint x: 82, endPoint y: 241, distance: 6.2
click at [82, 240] on span at bounding box center [81, 239] width 7 height 7
type input "#2a2ad4"
drag, startPoint x: 82, startPoint y: 275, endPoint x: 80, endPoint y: 268, distance: 6.9
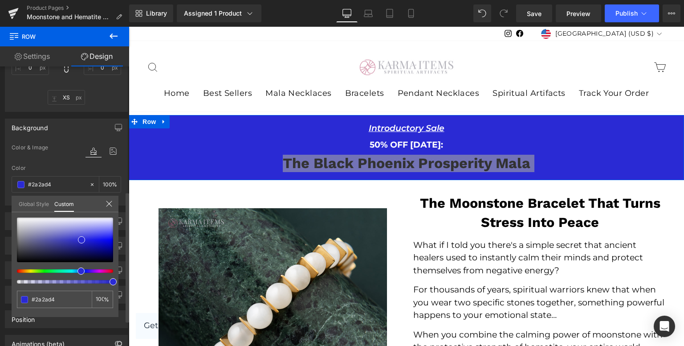
click at [80, 270] on div at bounding box center [65, 250] width 96 height 66
type input "#462ad4"
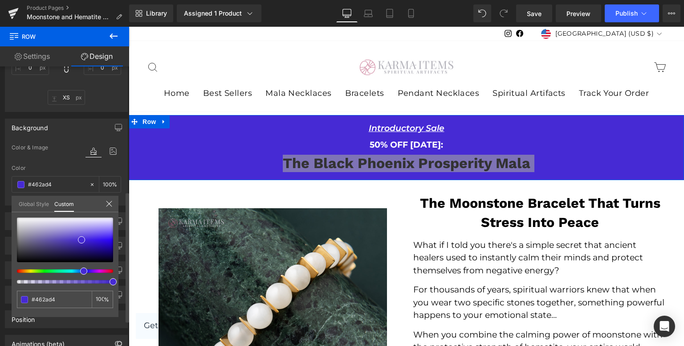
type input "#402ad4"
type input "#382ad4"
type input "#322ad4"
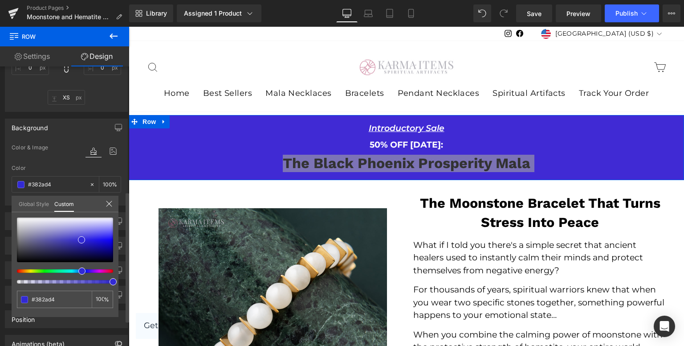
type input "#322ad4"
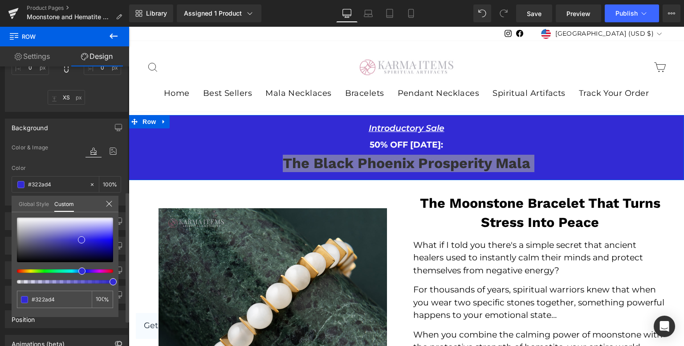
type input "#2f2ad4"
type input "#2a2fd4"
type input "#2a38d4"
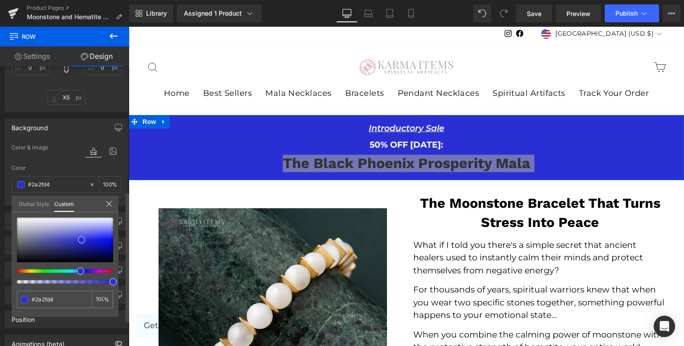
type input "#2a38d4"
type input "#2a4fd4"
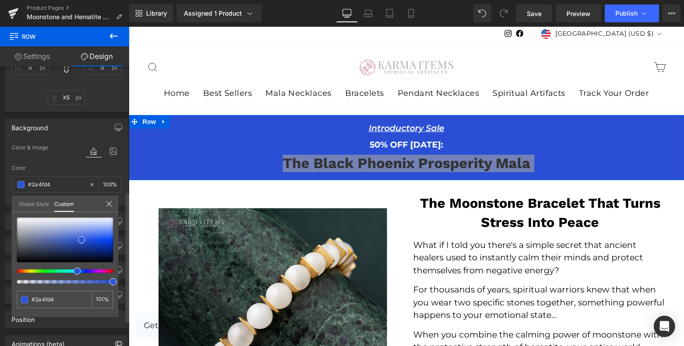
type input "#2a5dd4"
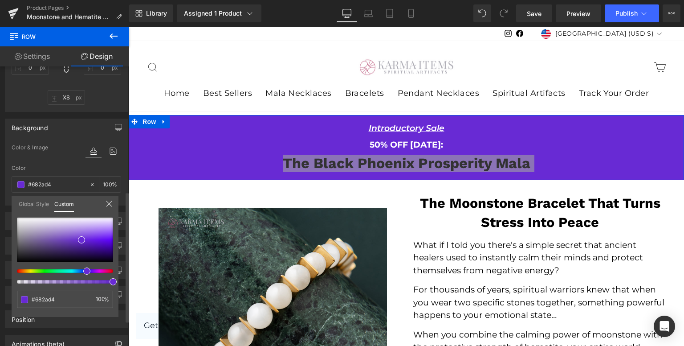
drag, startPoint x: 80, startPoint y: 272, endPoint x: 2, endPoint y: 184, distance: 118.0
click at [83, 269] on div at bounding box center [61, 271] width 96 height 4
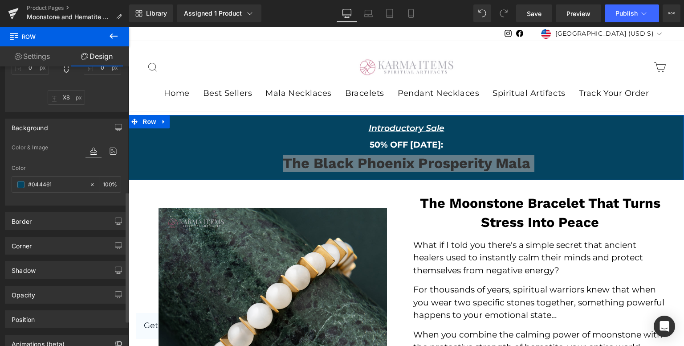
click at [67, 163] on div "Color & Image color" at bounding box center [67, 153] width 110 height 23
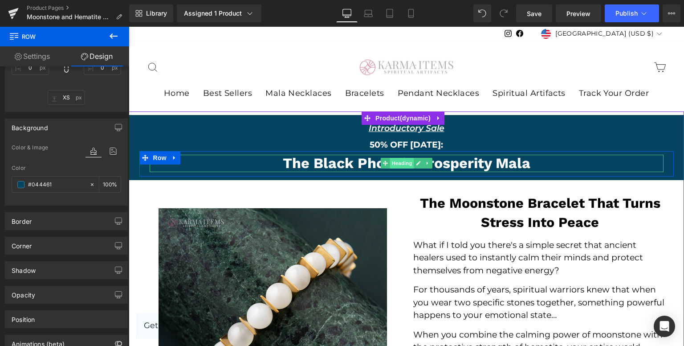
click at [390, 167] on span "Heading" at bounding box center [402, 163] width 24 height 11
click at [353, 160] on h2 "The Black Phoenix Prosperity Mala" at bounding box center [407, 163] width 514 height 17
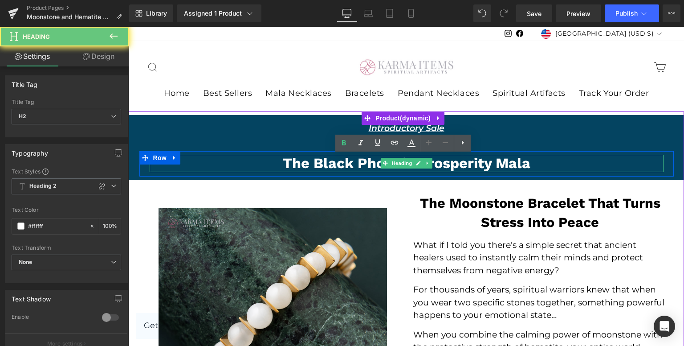
click at [353, 160] on h2 "The Black Phoenix Prosperity Mala" at bounding box center [407, 163] width 514 height 17
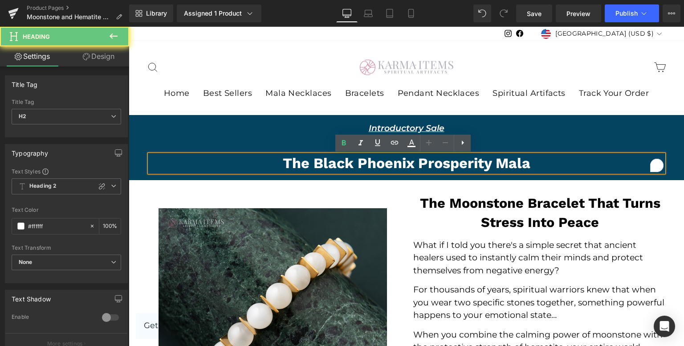
click at [353, 160] on h2 "The Black Phoenix Prosperity Mala" at bounding box center [407, 163] width 514 height 17
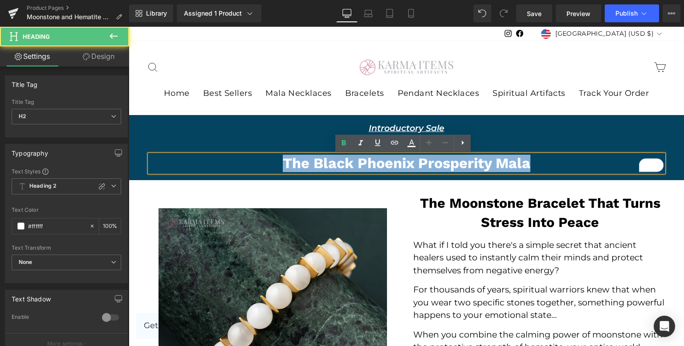
drag, startPoint x: 331, startPoint y: 158, endPoint x: 322, endPoint y: 159, distance: 9.4
click at [331, 158] on h2 "The Black Phoenix Prosperity Mala" at bounding box center [407, 163] width 514 height 17
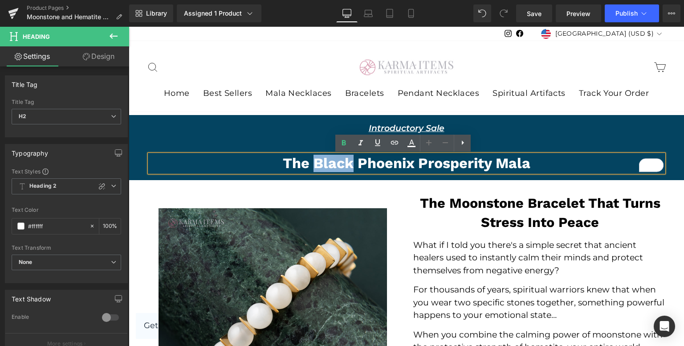
drag, startPoint x: 312, startPoint y: 161, endPoint x: 349, endPoint y: 164, distance: 37.6
click at [349, 164] on h2 "The Black Phoenix Prosperity Mala" at bounding box center [407, 163] width 514 height 17
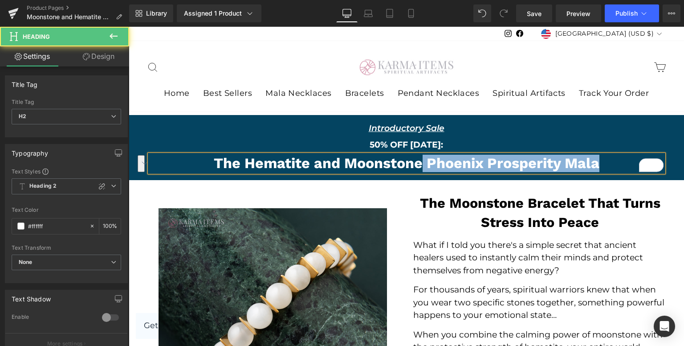
drag, startPoint x: 421, startPoint y: 164, endPoint x: 602, endPoint y: 155, distance: 181.1
click at [602, 155] on h2 "The Hematite and Moonstone Phoenix Prosperity Mala" at bounding box center [407, 163] width 514 height 17
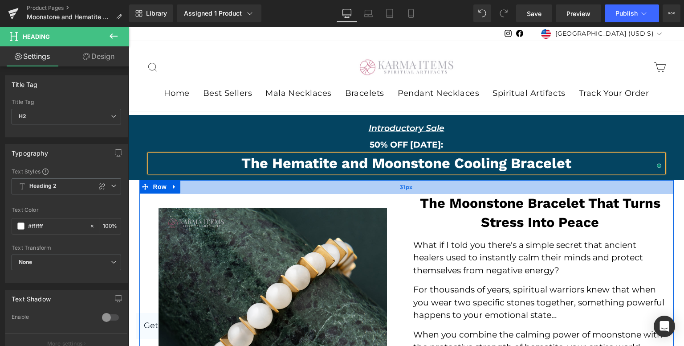
click at [580, 184] on div "31px" at bounding box center [406, 187] width 535 height 14
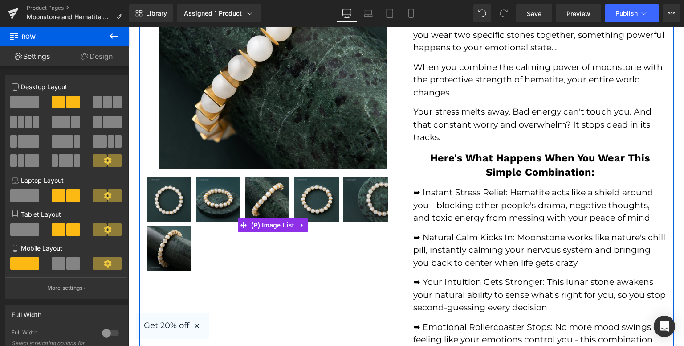
click at [160, 202] on img at bounding box center [169, 199] width 45 height 45
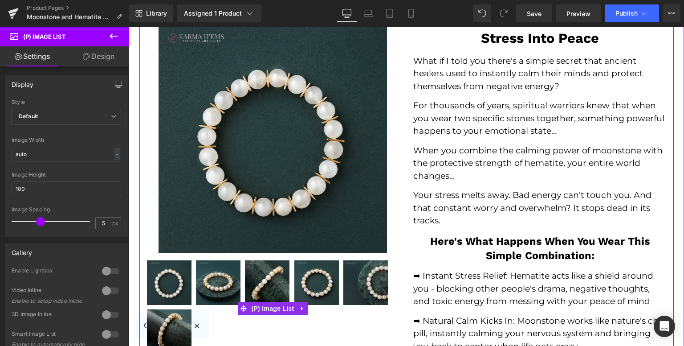
scroll to position [178, 0]
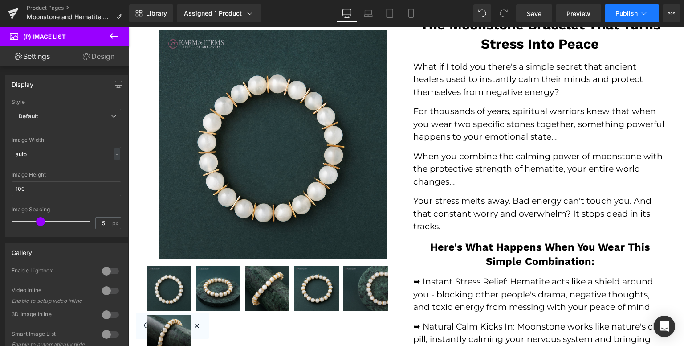
click at [644, 18] on button "Publish" at bounding box center [632, 13] width 54 height 18
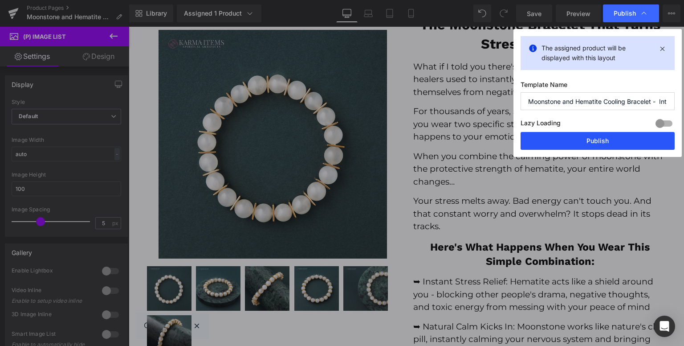
click at [572, 141] on button "Publish" at bounding box center [598, 141] width 154 height 18
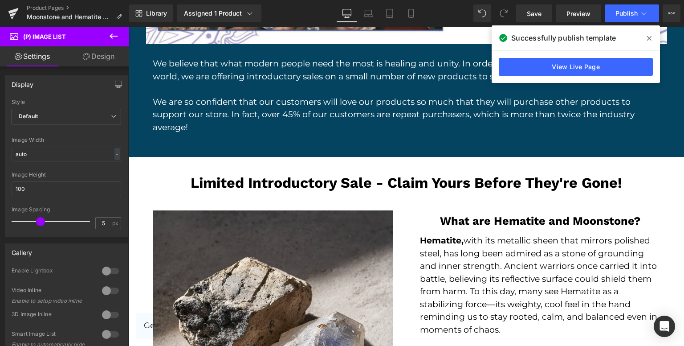
scroll to position [1558, 0]
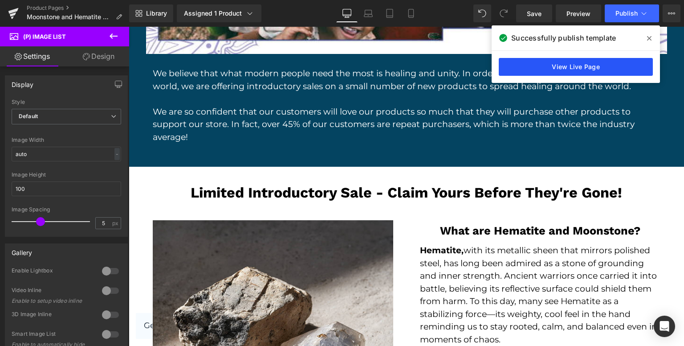
click at [566, 75] on link "View Live Page" at bounding box center [576, 67] width 154 height 18
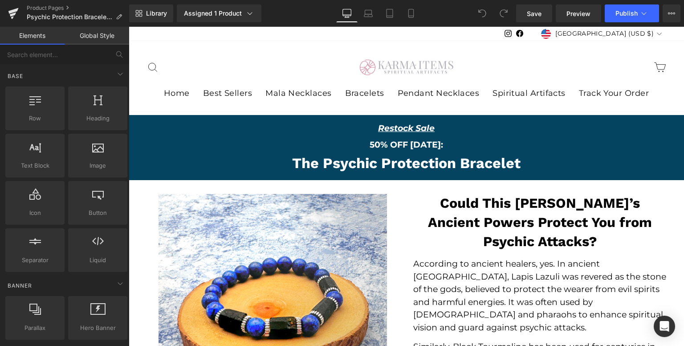
drag, startPoint x: 168, startPoint y: 151, endPoint x: 143, endPoint y: 159, distance: 26.2
click at [168, 151] on div "The Psychic Protection Bracelet Heading Row" at bounding box center [406, 163] width 535 height 25
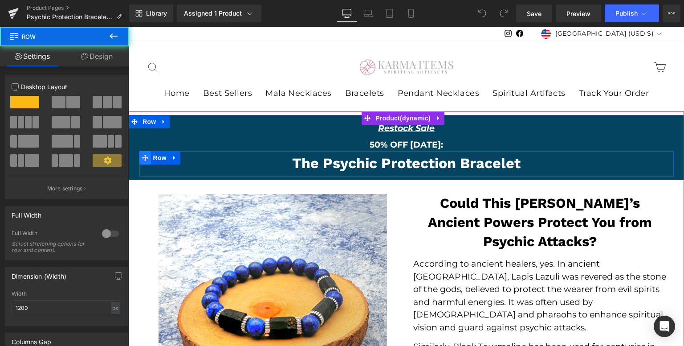
click at [142, 159] on icon at bounding box center [145, 158] width 6 height 6
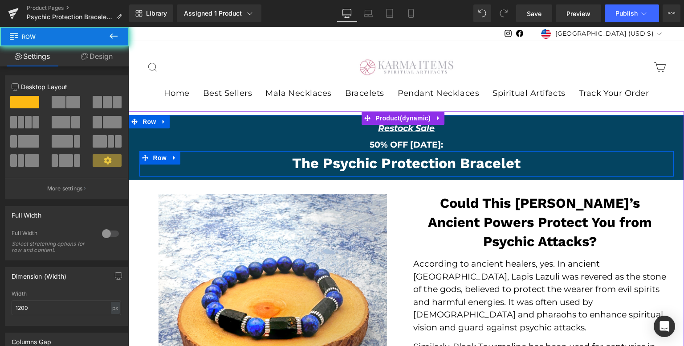
click at [140, 142] on p "50% OFF [DATE]:" at bounding box center [407, 145] width 556 height 13
click at [131, 151] on div "50% OFF [DATE]:" at bounding box center [407, 145] width 556 height 13
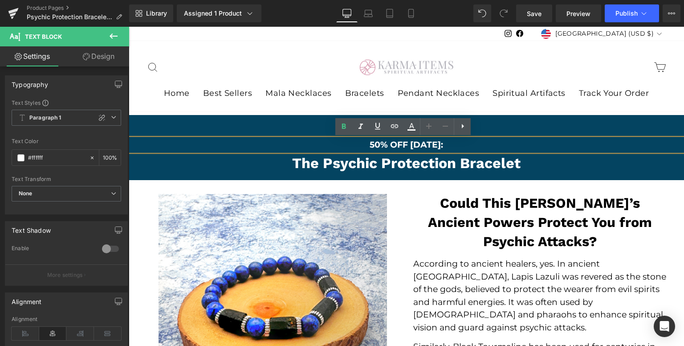
click at [133, 162] on div "Restock Sale Text Block Row 50% OFF TODAY: Text Block The Psychic Protection Br…" at bounding box center [407, 148] width 556 height 58
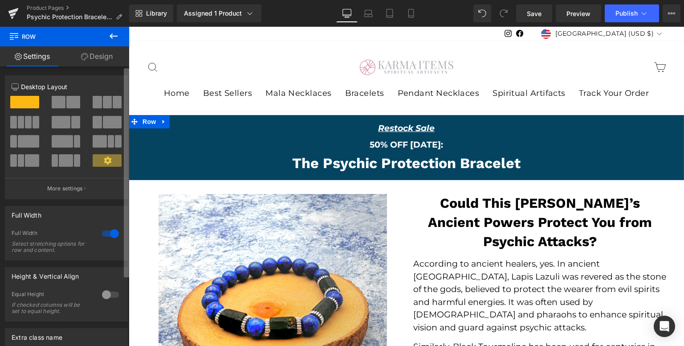
click at [129, 160] on b at bounding box center [126, 172] width 5 height 209
click at [92, 51] on link "Design" at bounding box center [97, 56] width 65 height 20
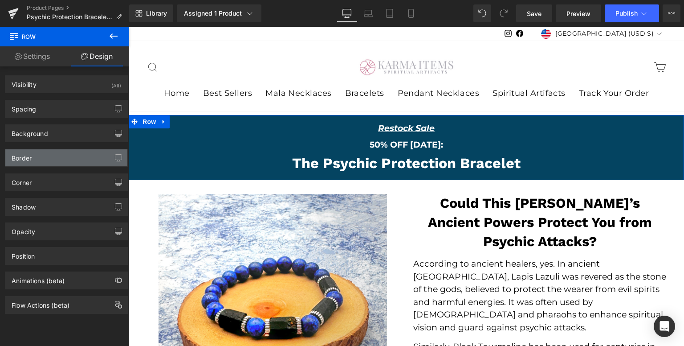
type input "#044461"
type input "100"
type input "#000000"
type input "100"
type input "0"
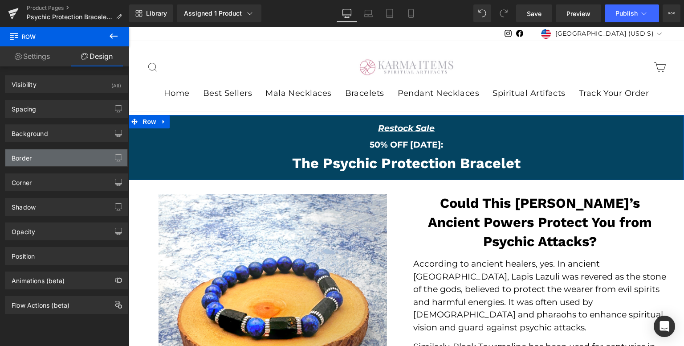
type input "0"
type input "#333333"
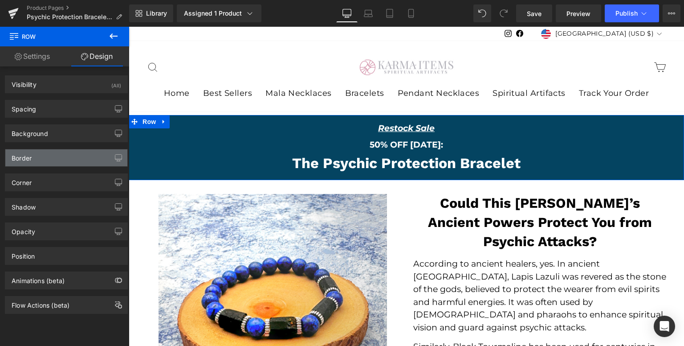
type input "100"
type input "1"
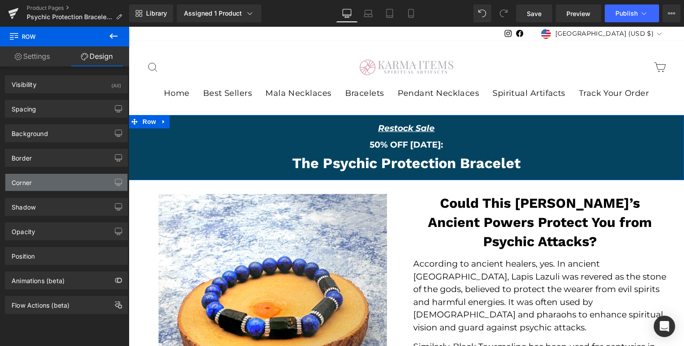
click at [89, 185] on div "Corner" at bounding box center [66, 182] width 122 height 17
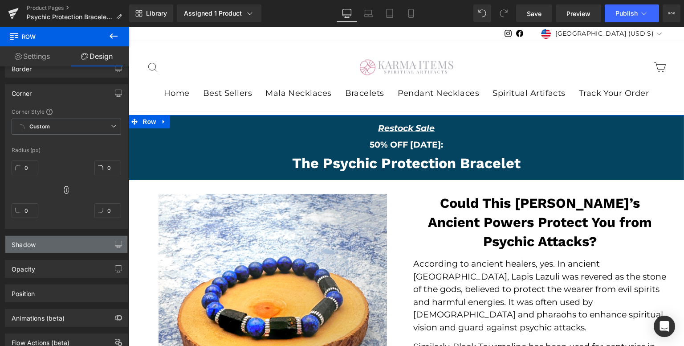
click at [55, 248] on div "Shadow" at bounding box center [66, 244] width 122 height 17
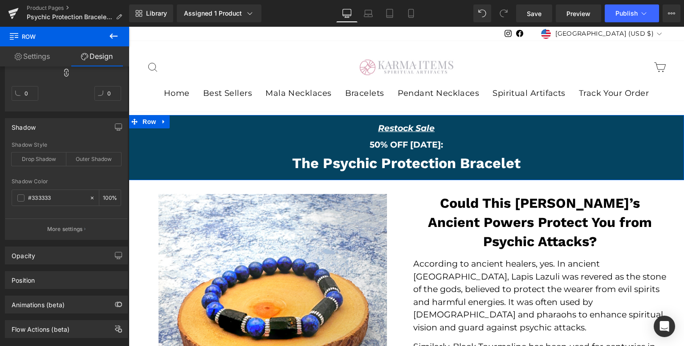
scroll to position [221, 0]
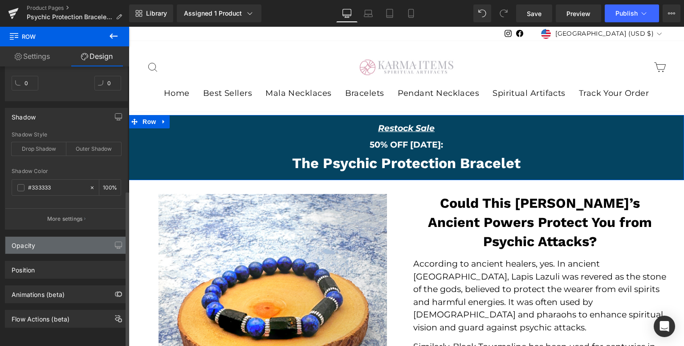
click at [61, 246] on div "Opacity" at bounding box center [66, 245] width 122 height 17
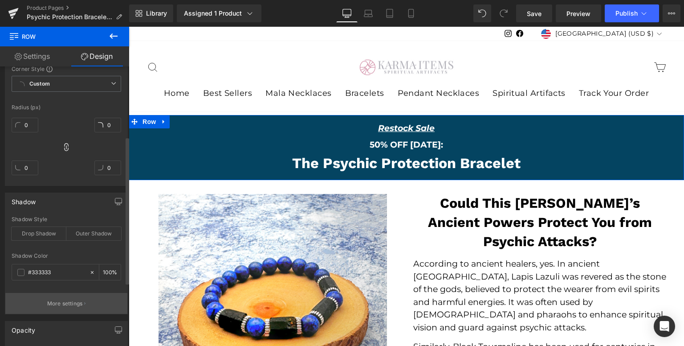
scroll to position [253, 0]
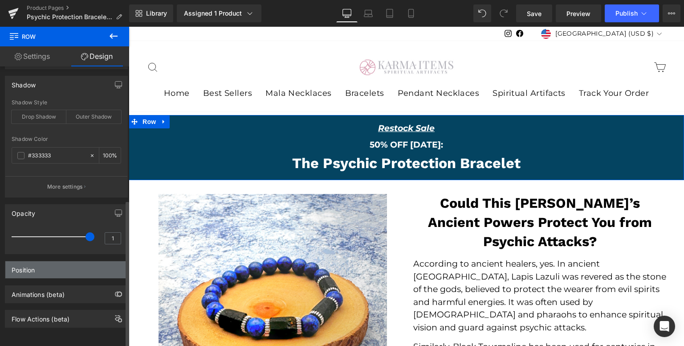
click at [63, 264] on div "Position" at bounding box center [66, 269] width 122 height 17
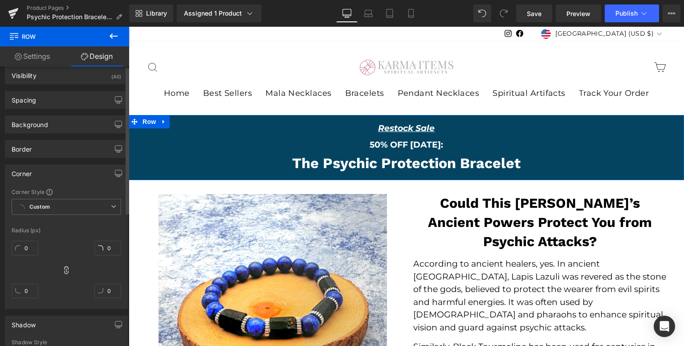
scroll to position [0, 0]
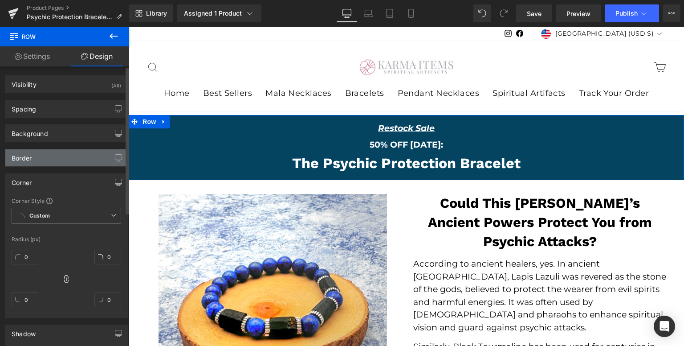
click at [55, 158] on div "Border" at bounding box center [66, 157] width 122 height 17
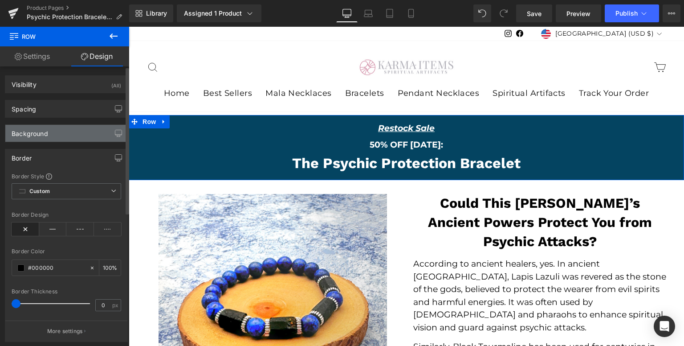
click at [55, 138] on div "Background" at bounding box center [66, 133] width 122 height 17
